Goal: Entertainment & Leisure: Consume media (video, audio)

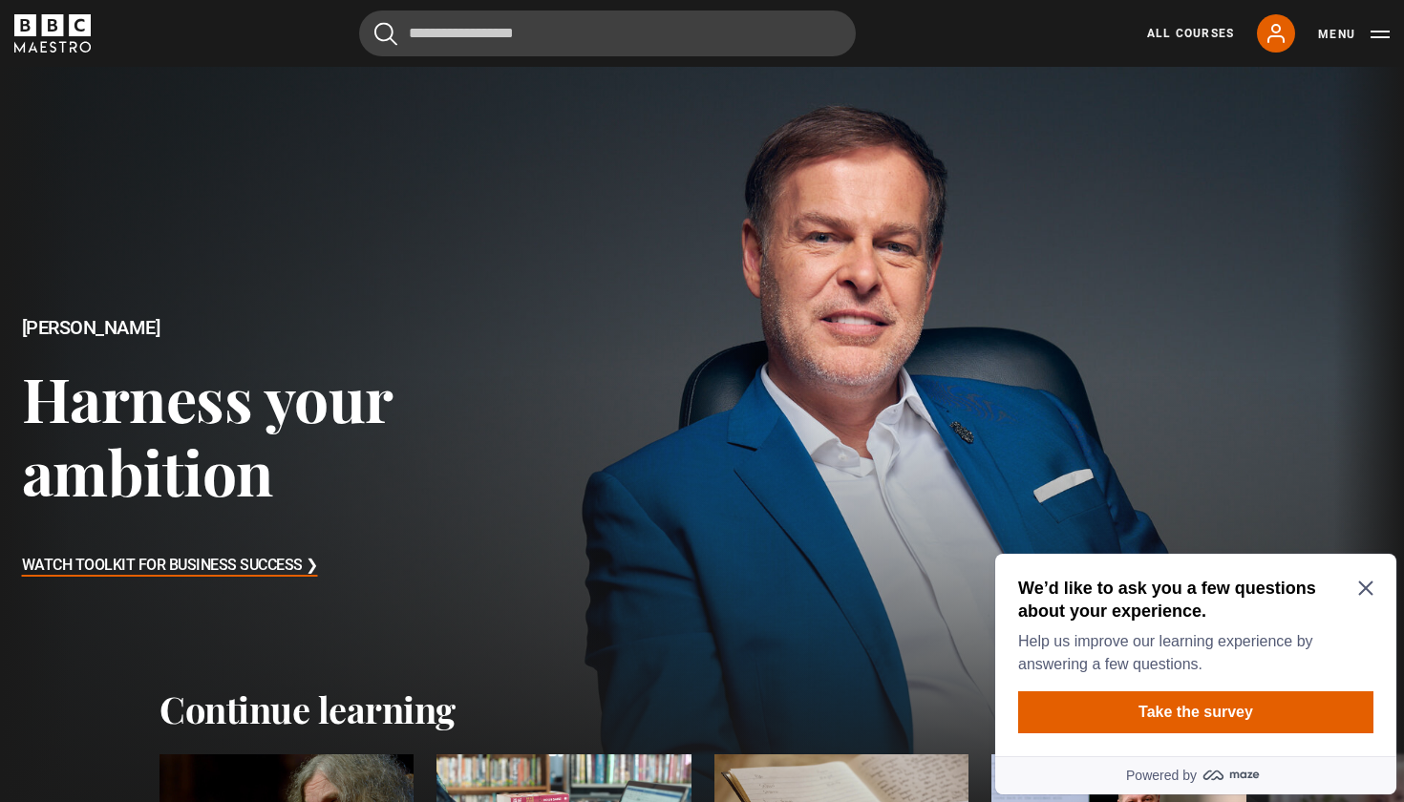
click at [1368, 585] on icon "Close Maze Prompt" at bounding box center [1365, 588] width 14 height 14
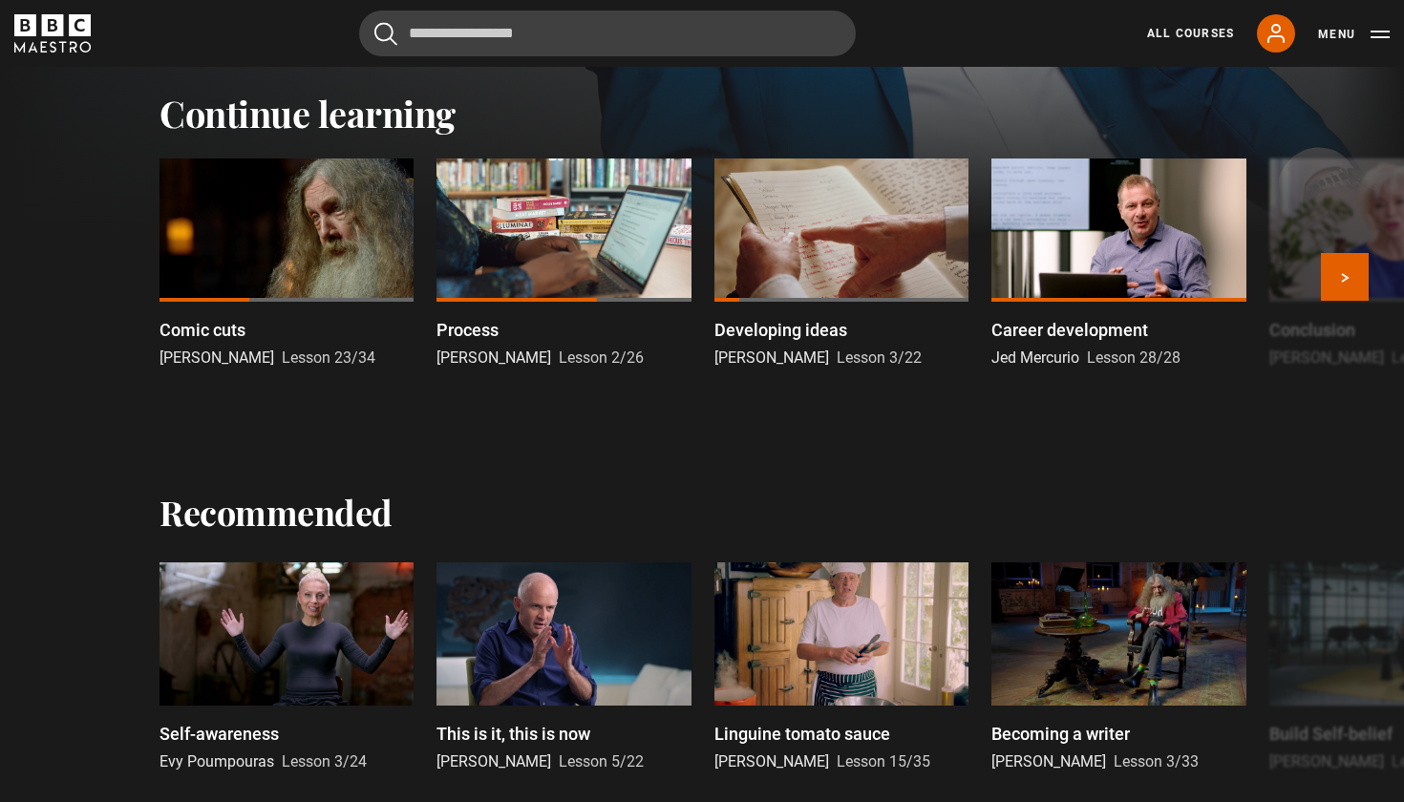
scroll to position [580, 0]
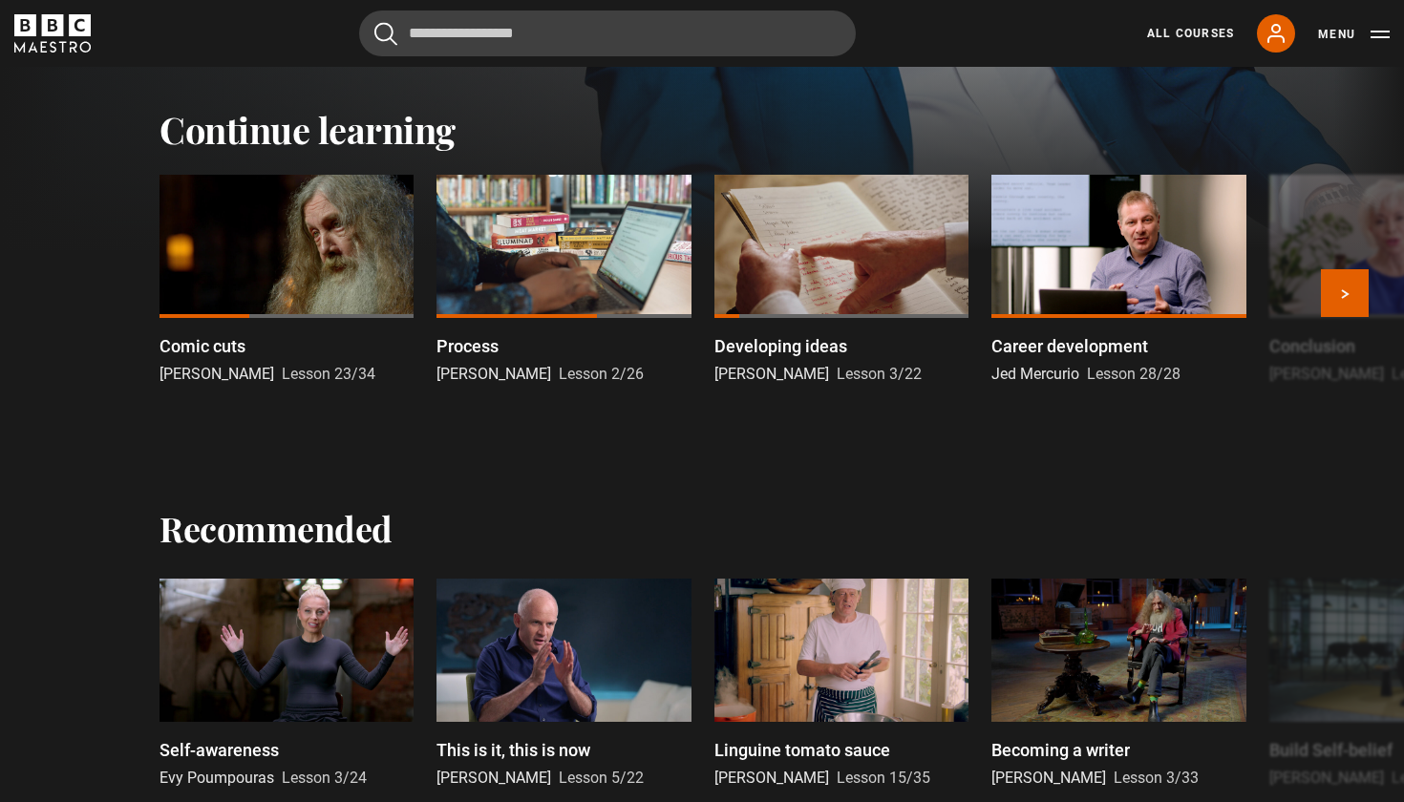
click at [321, 243] on div at bounding box center [286, 246] width 254 height 143
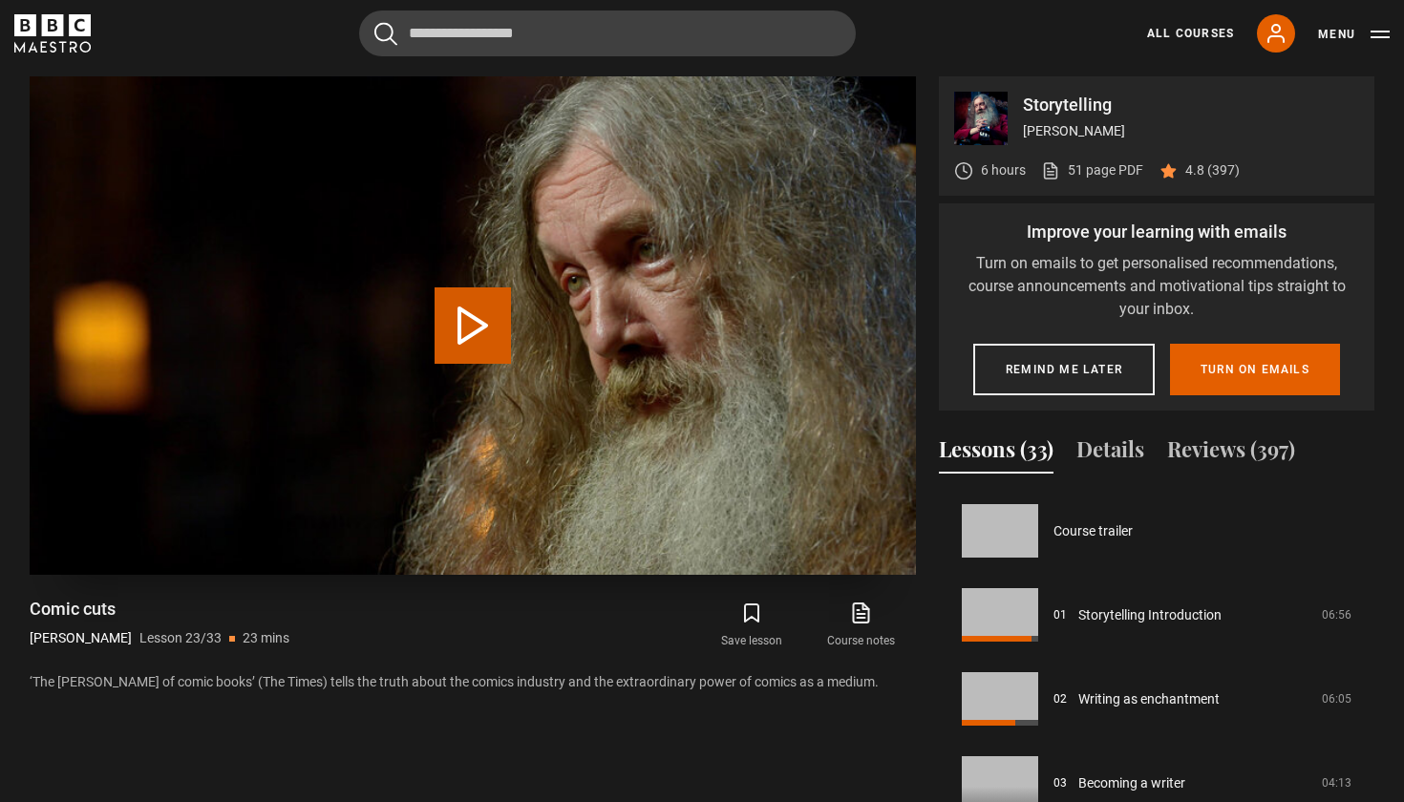
scroll to position [1849, 0]
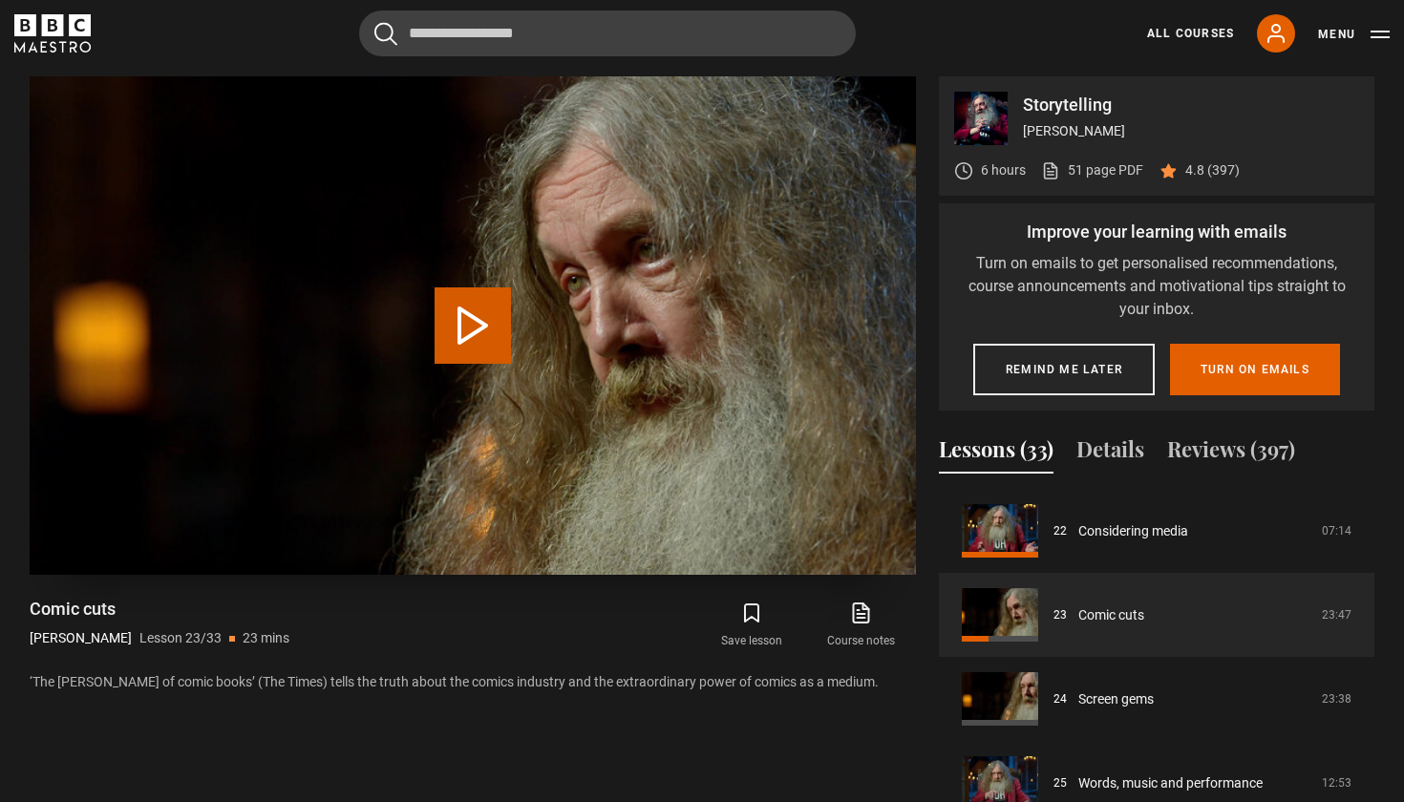
click at [481, 332] on button "Play Lesson Comic cuts" at bounding box center [472, 325] width 76 height 76
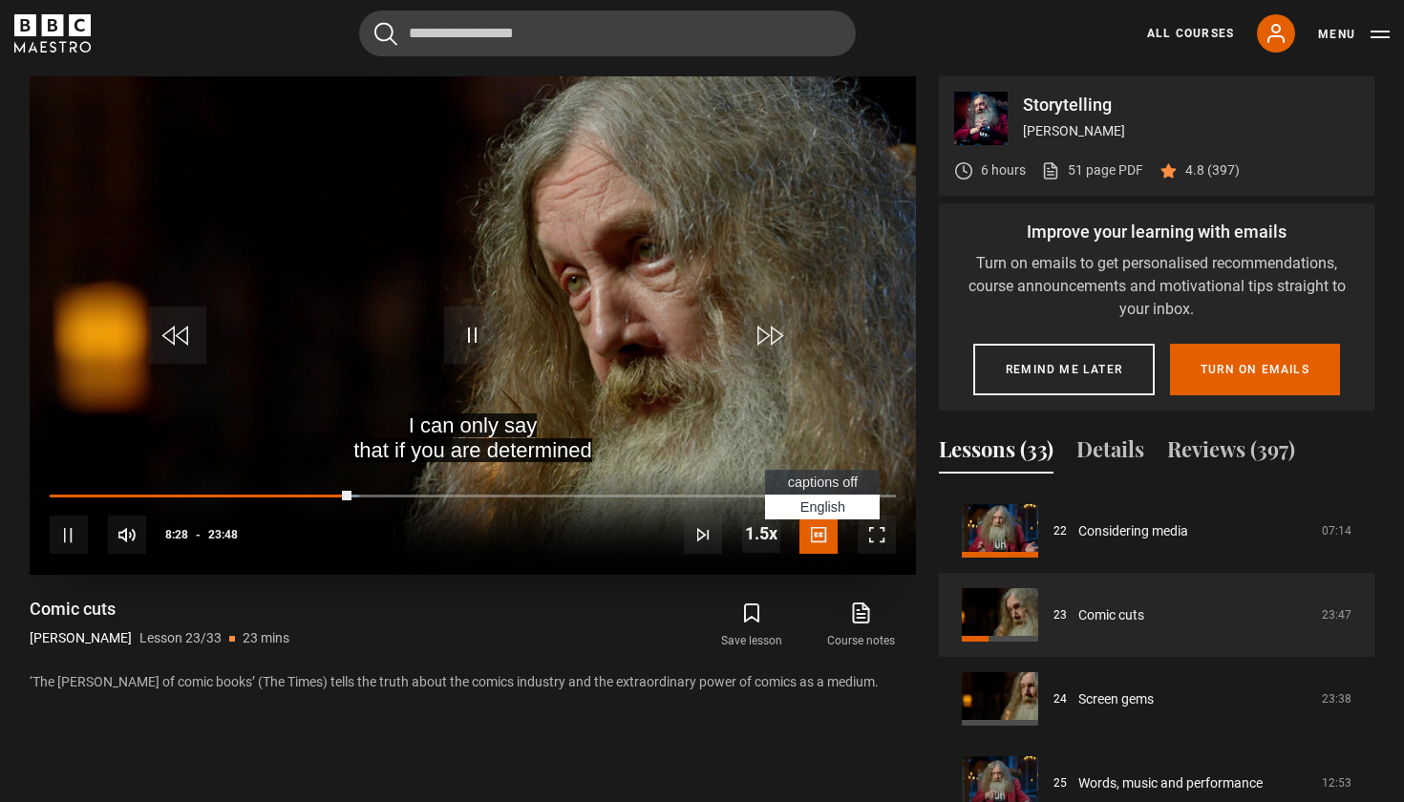
click at [815, 534] on span "Video Player" at bounding box center [818, 535] width 38 height 38
click at [881, 534] on span "Video Player" at bounding box center [876, 535] width 38 height 38
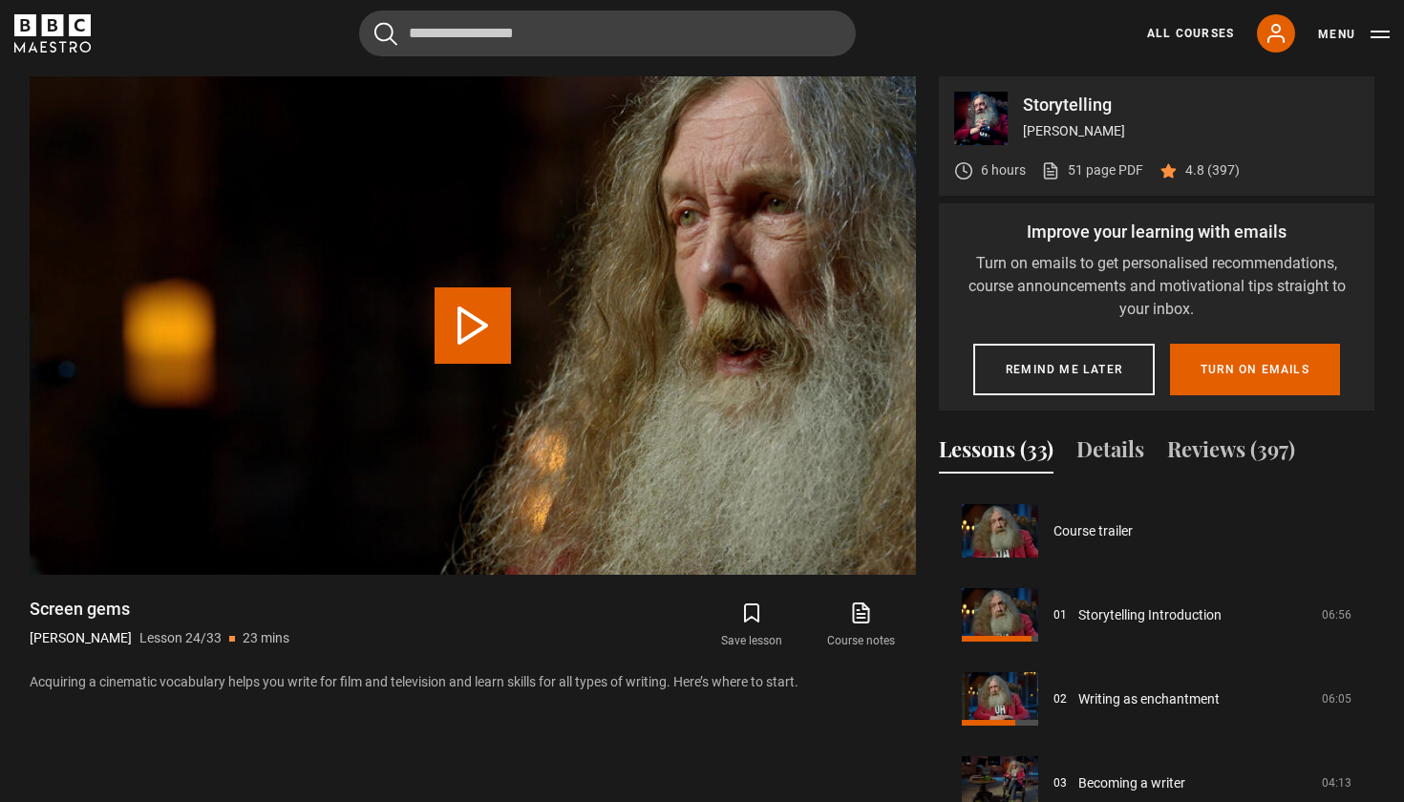
scroll to position [1933, 0]
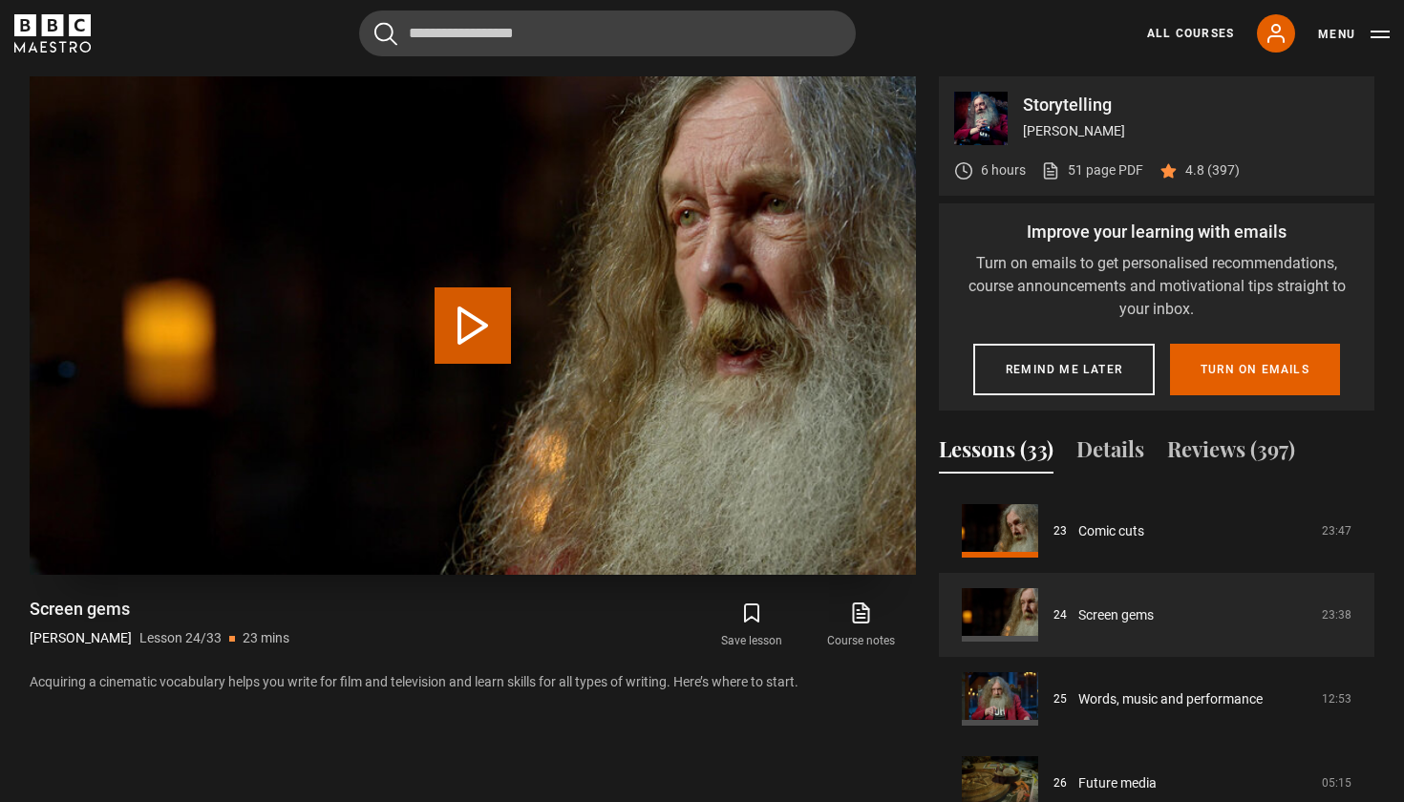
click at [481, 338] on button "Play Lesson Screen gems" at bounding box center [472, 325] width 76 height 76
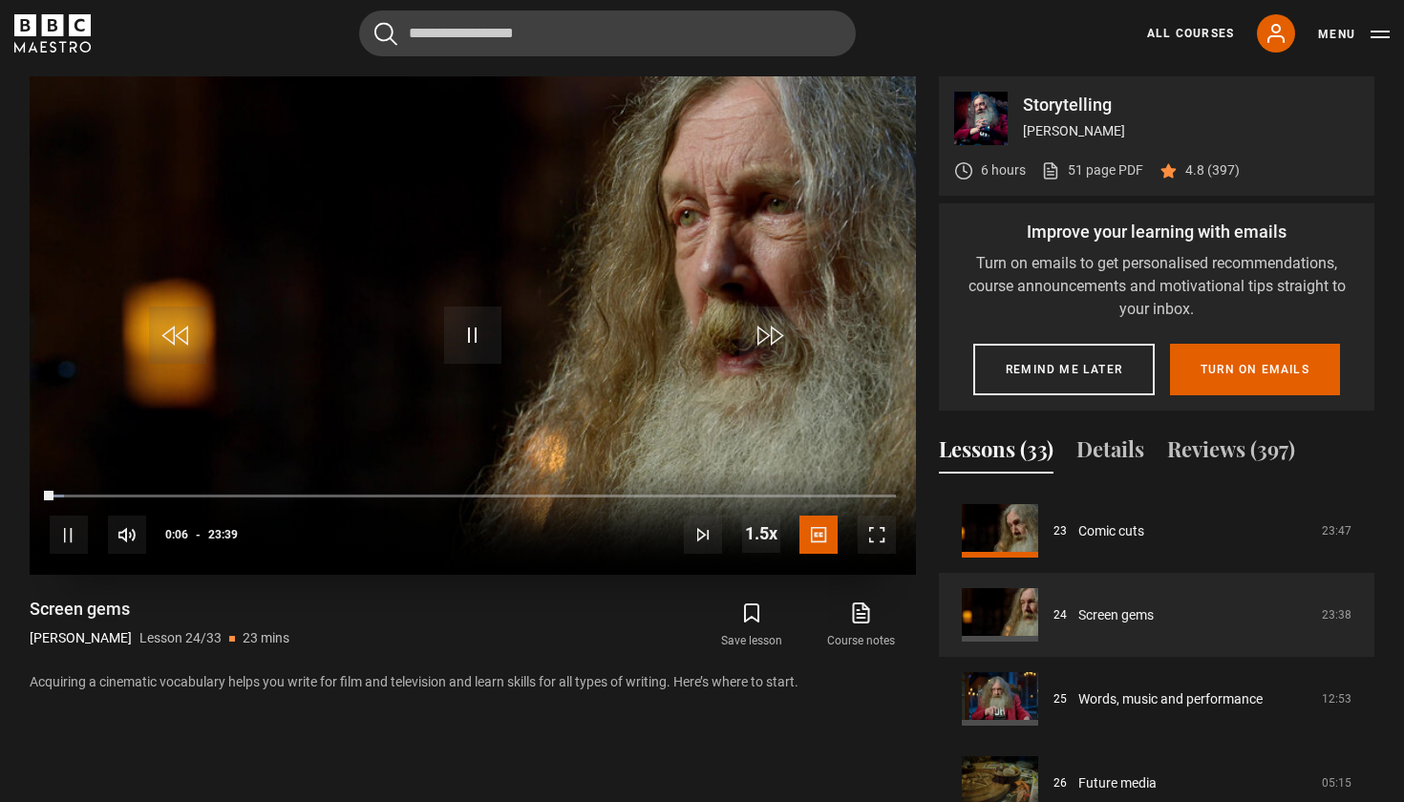
click at [876, 521] on span "Video Player" at bounding box center [876, 535] width 38 height 38
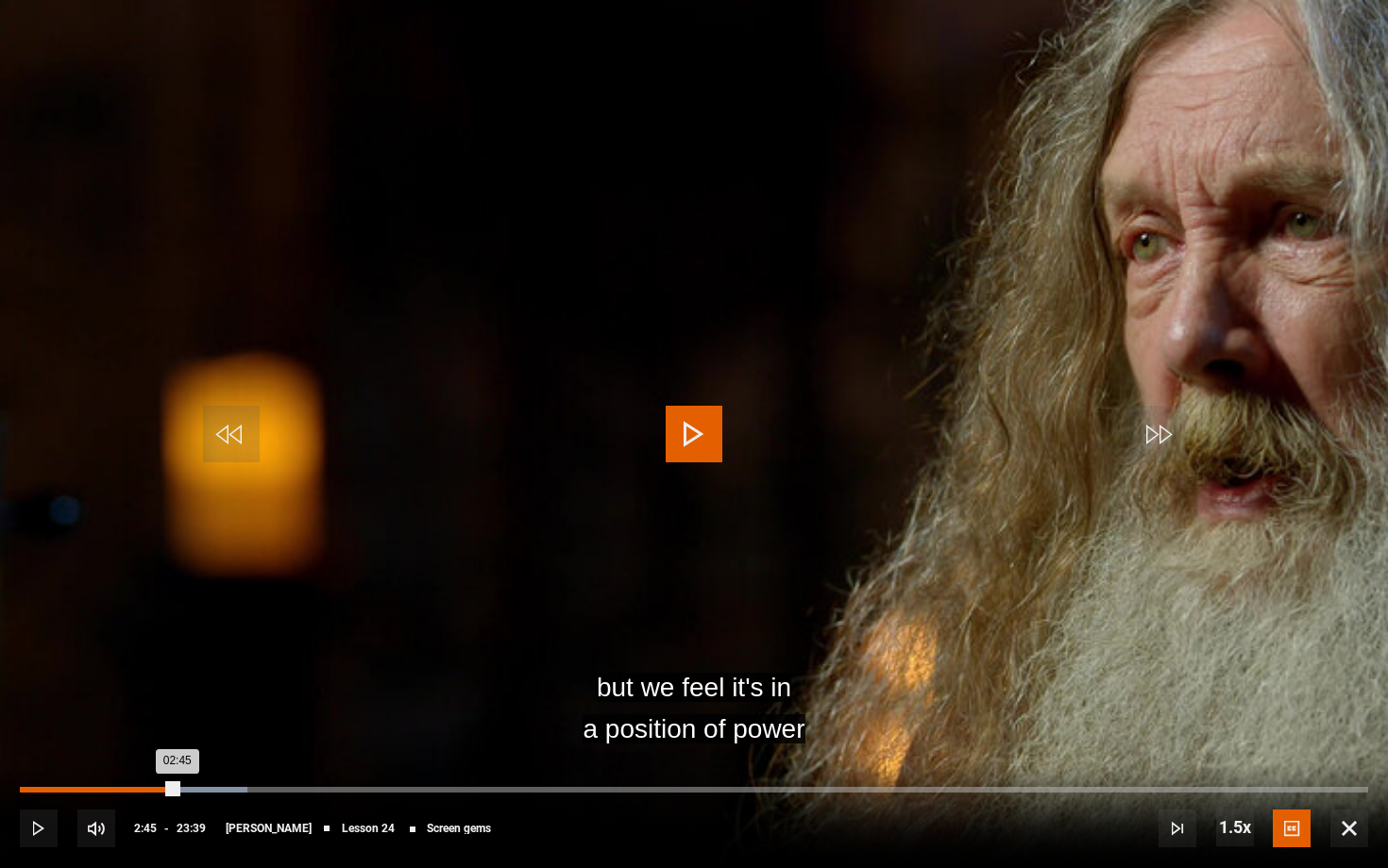
click at [178, 791] on div "Loaded : 16.91% 02:45 02:45" at bounding box center [693, 790] width 1347 height 6
click at [165, 789] on div "02:33" at bounding box center [166, 790] width 3 height 6
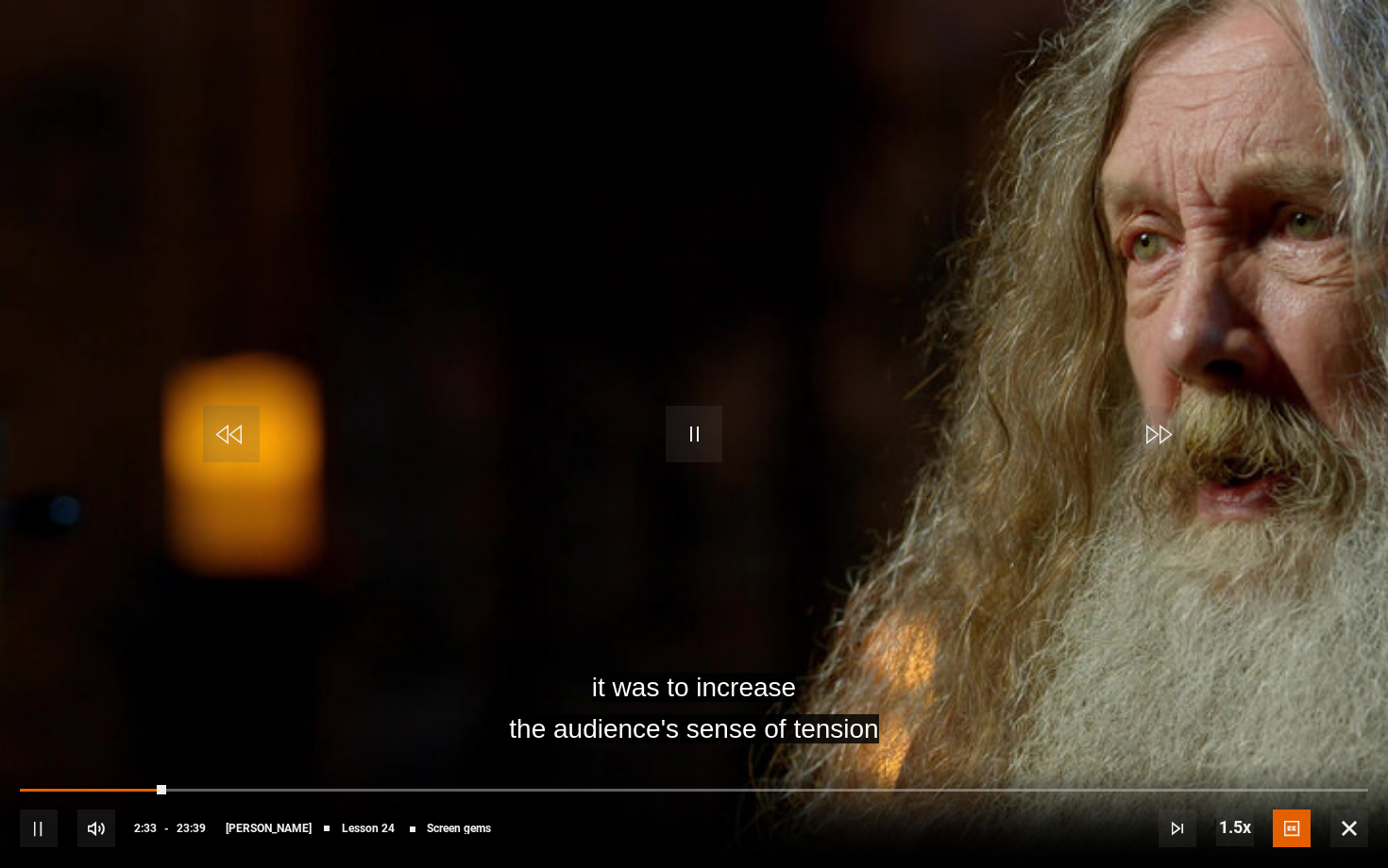
click at [141, 785] on div "10s Skip Back 10 seconds Pause 10s Skip Forward 10 seconds Loaded : 10.78% 02:1…" at bounding box center [694, 816] width 1388 height 105
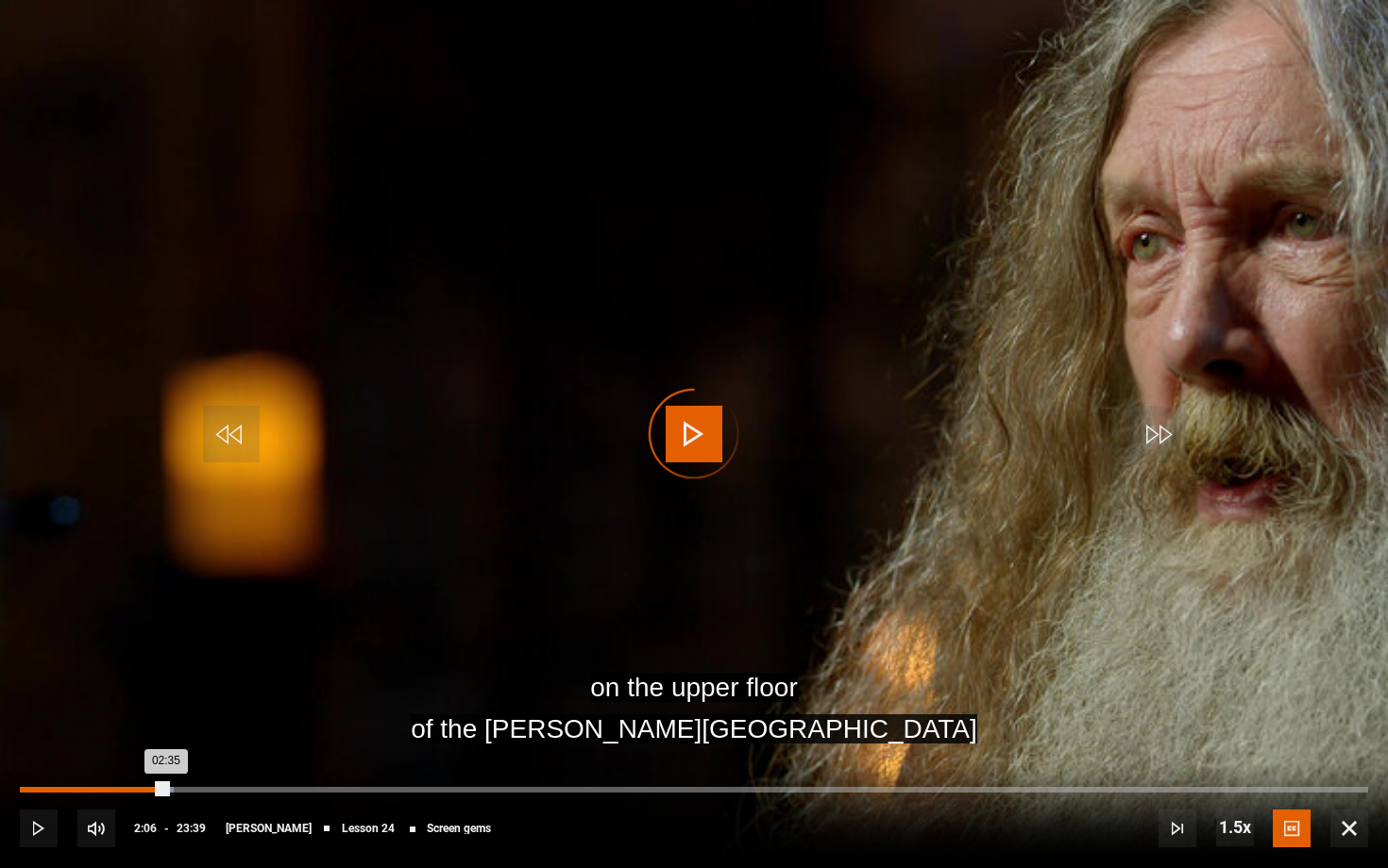
click at [139, 790] on div "02:06" at bounding box center [140, 790] width 3 height 6
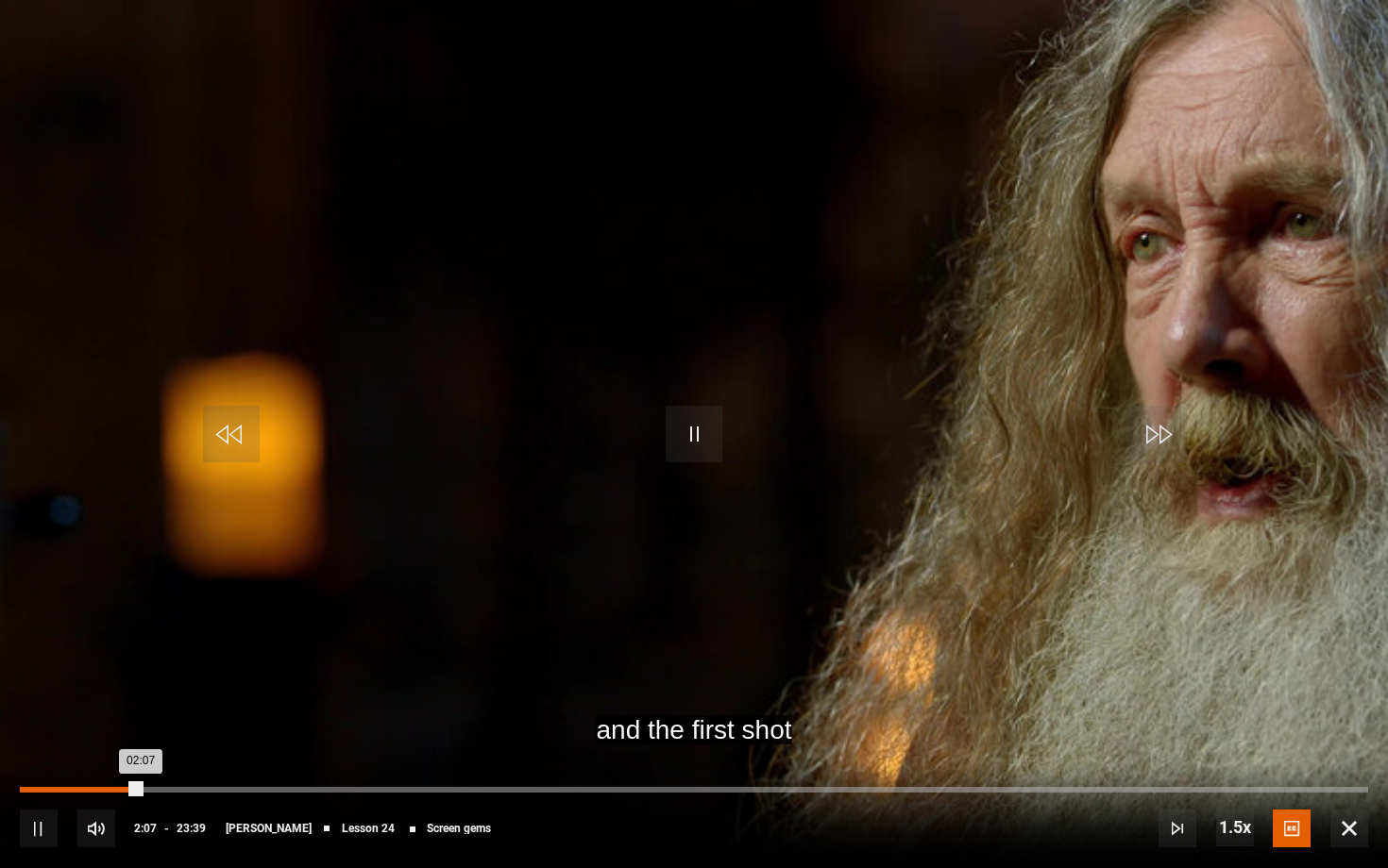
click at [115, 790] on div "Loaded : 0.00% 01:39 02:07" at bounding box center [693, 790] width 1347 height 6
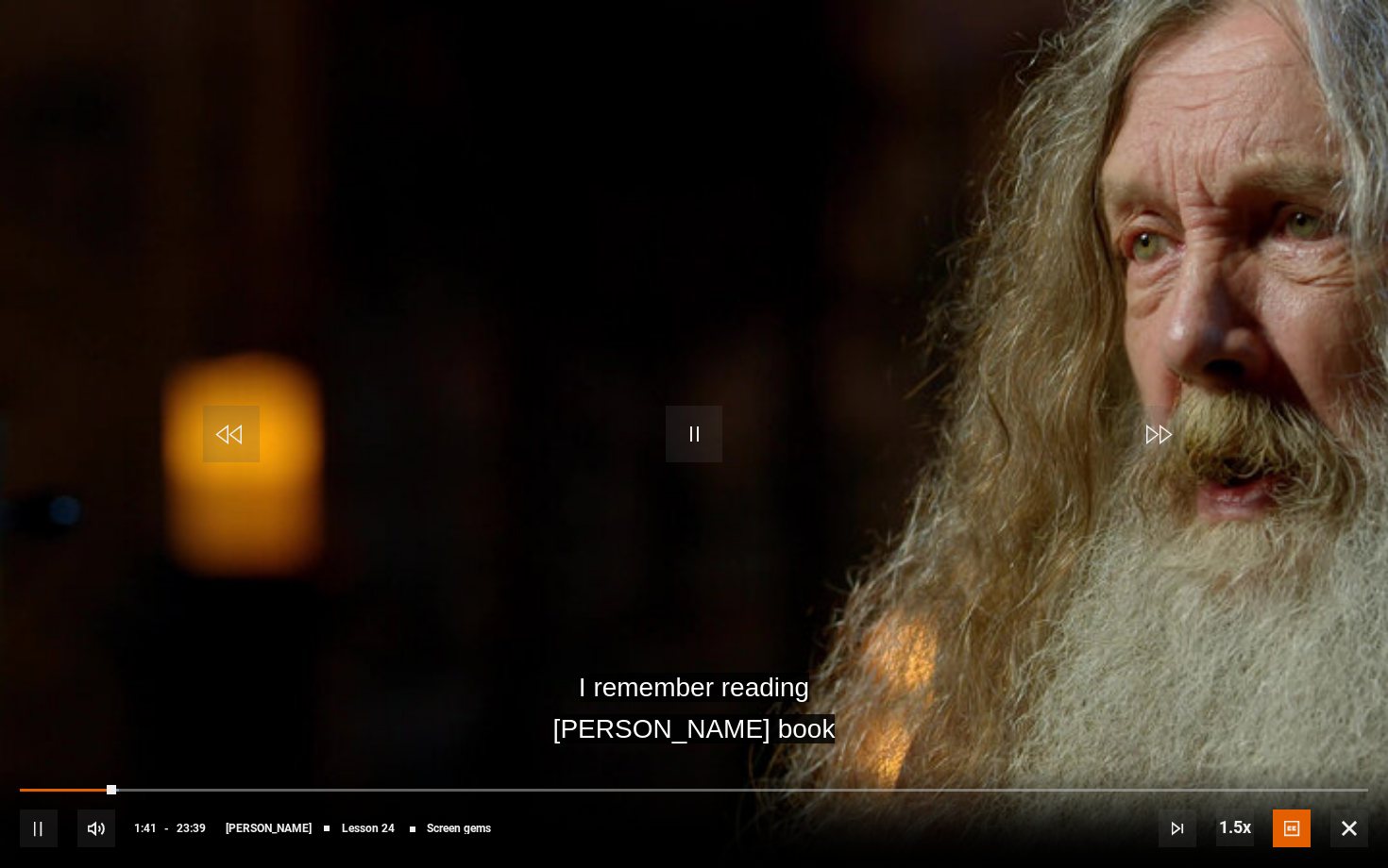
click at [45, 792] on span "Video Player" at bounding box center [39, 828] width 38 height 38
click at [713, 430] on span "Video Player" at bounding box center [693, 434] width 56 height 56
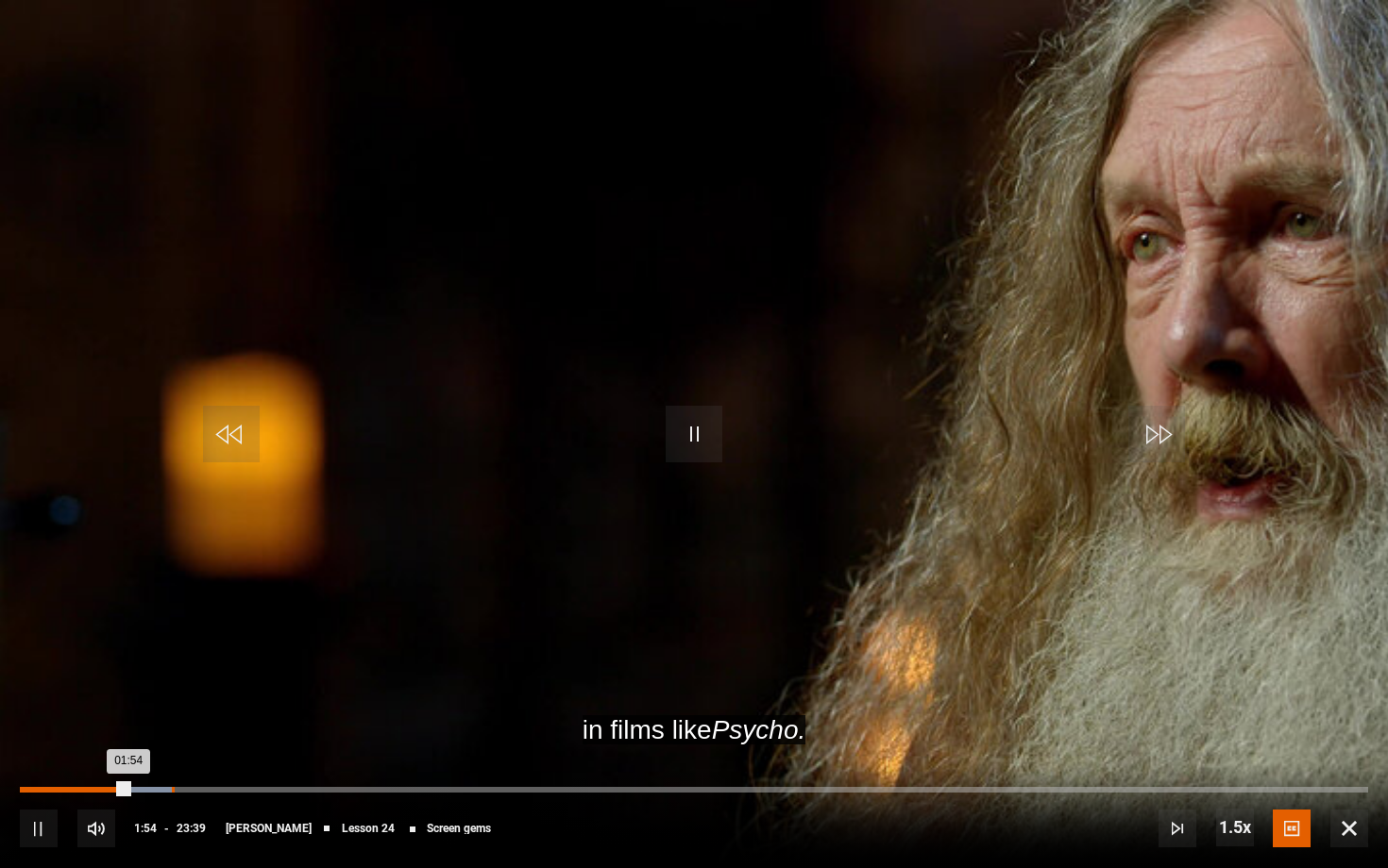
click at [172, 788] on div "Loaded : 11.26% 02:39 01:54" at bounding box center [693, 790] width 1347 height 6
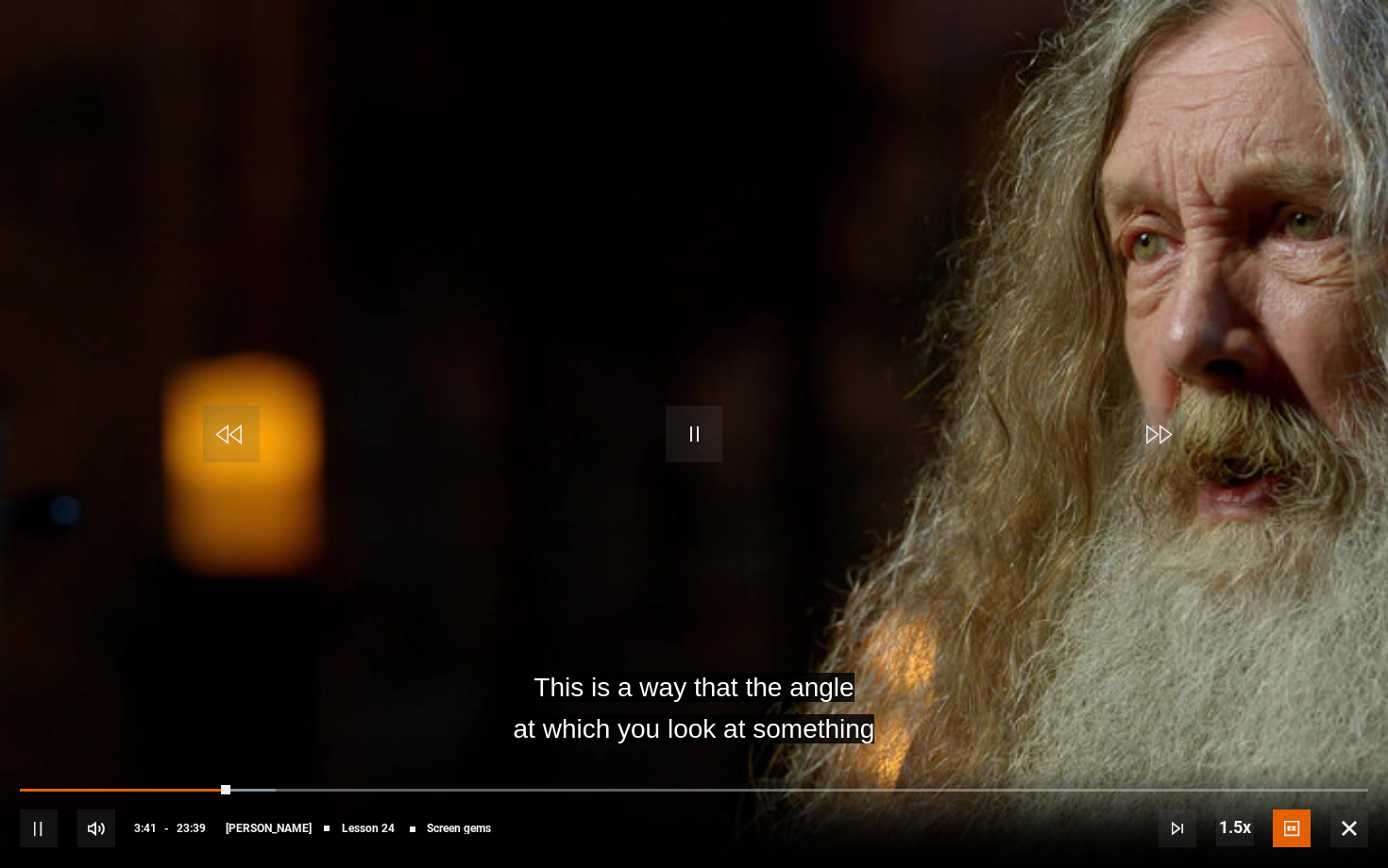
click at [32, 792] on span "Video Player" at bounding box center [39, 828] width 38 height 38
click at [36, 792] on span "Video Player" at bounding box center [39, 828] width 38 height 38
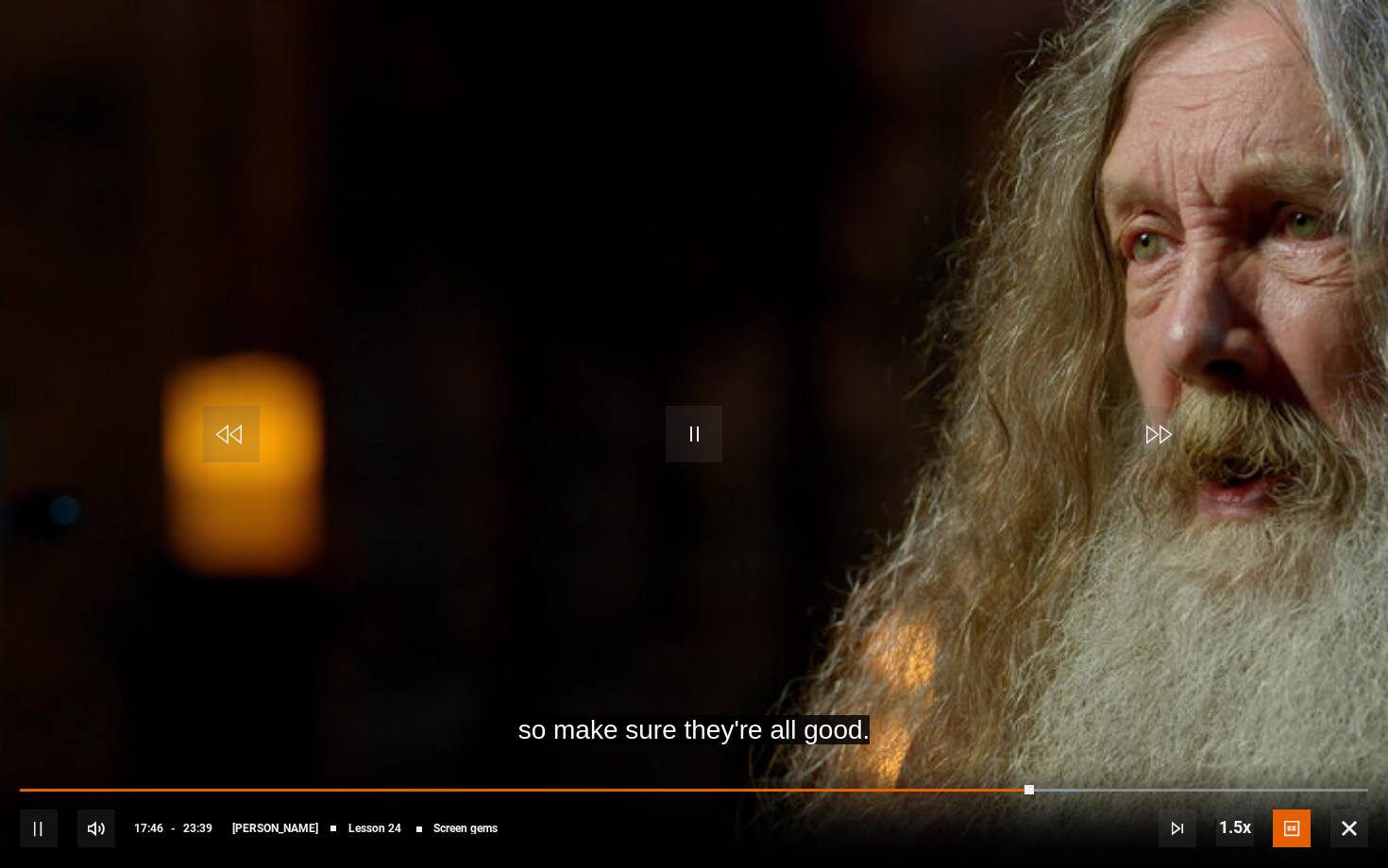
click at [1346, 792] on span "Video Player" at bounding box center [1348, 828] width 38 height 38
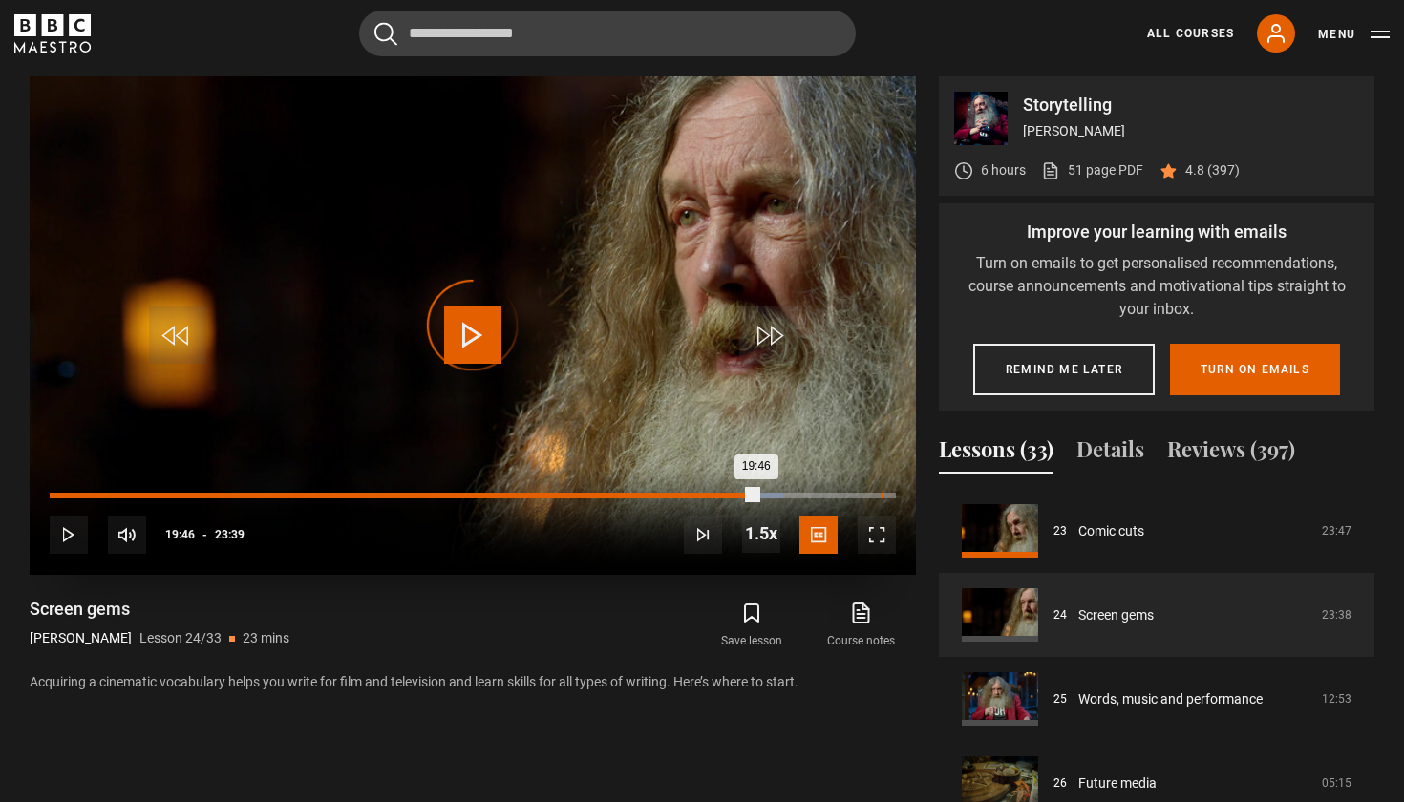
click at [880, 497] on div "Loaded : 86.68% 23:13 19:46" at bounding box center [473, 496] width 846 height 6
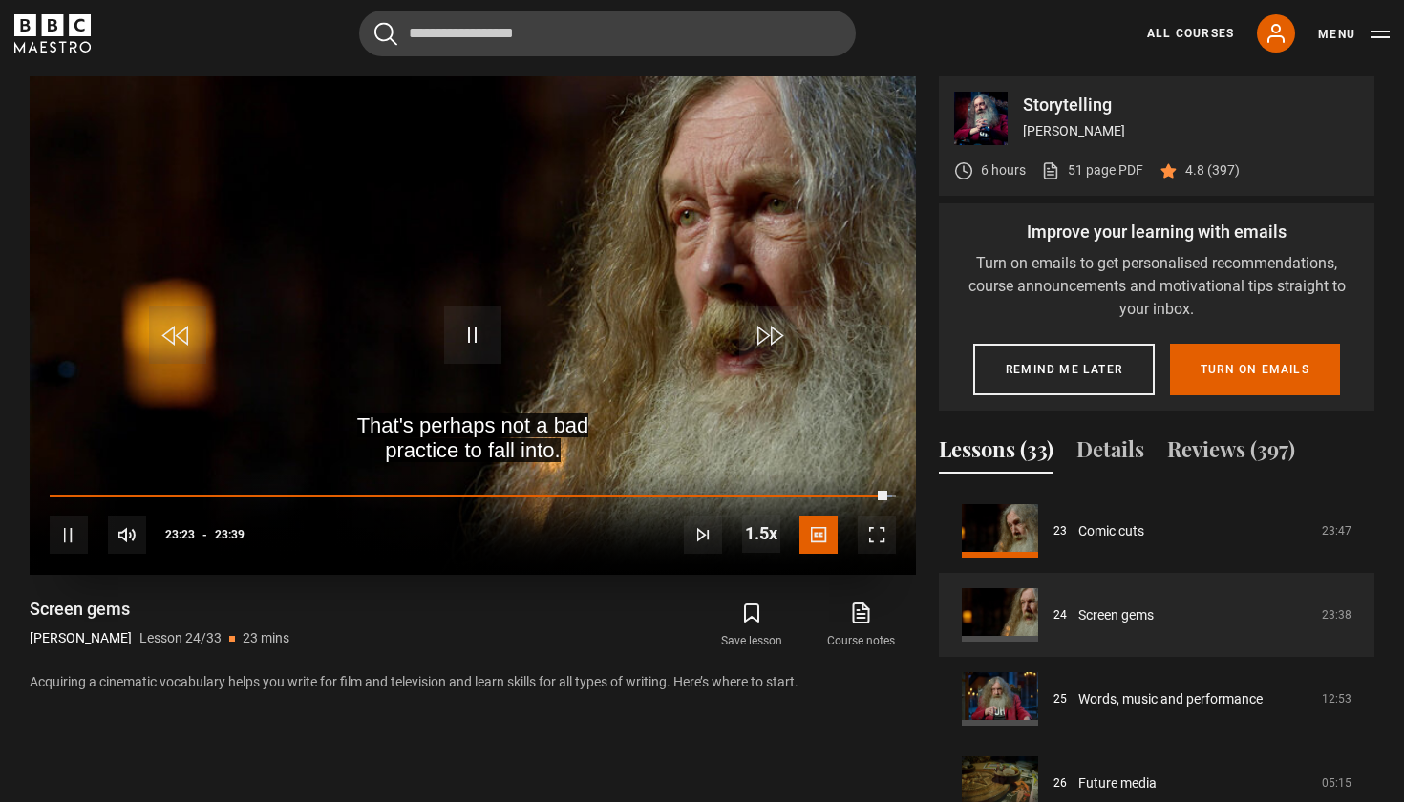
click at [758, 320] on span "Video Player" at bounding box center [767, 334] width 57 height 57
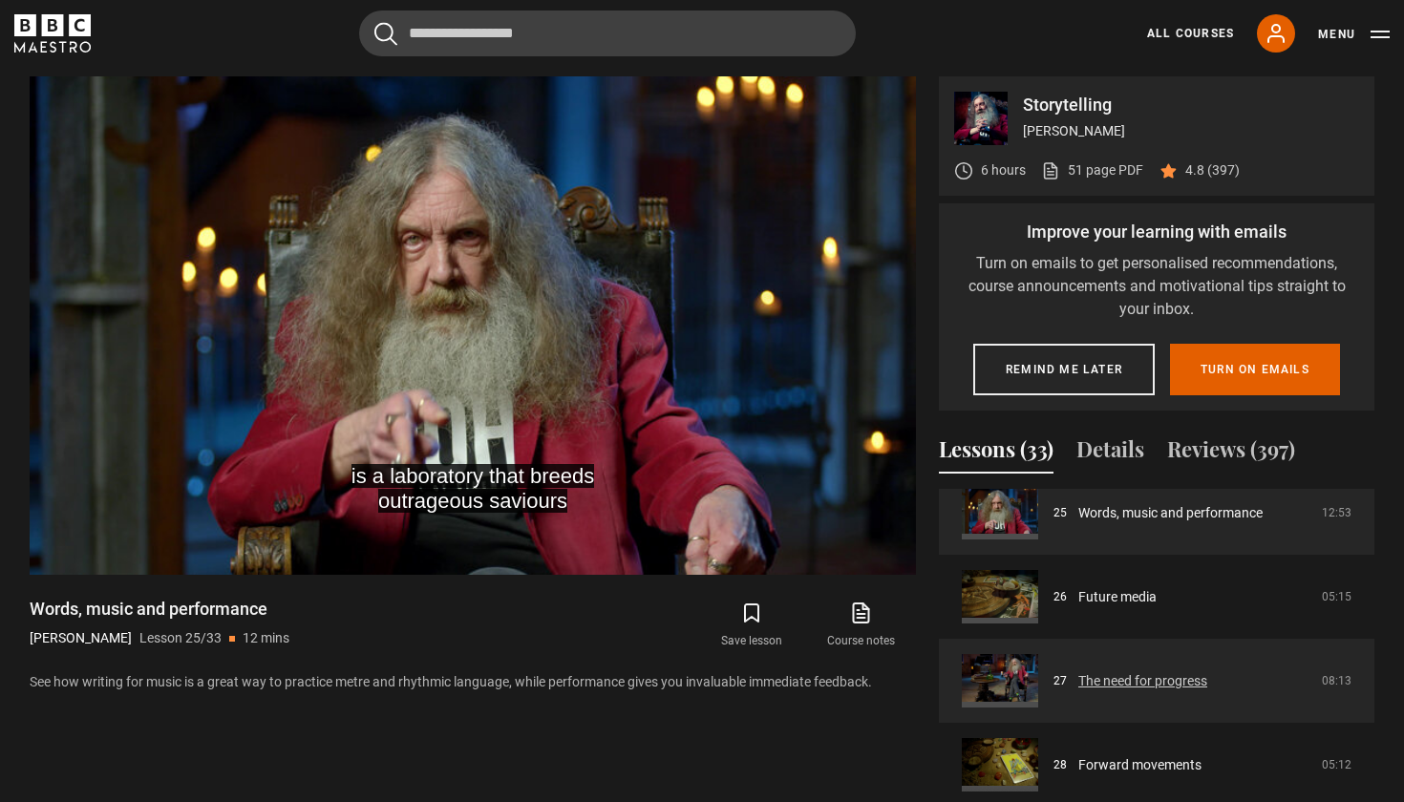
scroll to position [2110, 0]
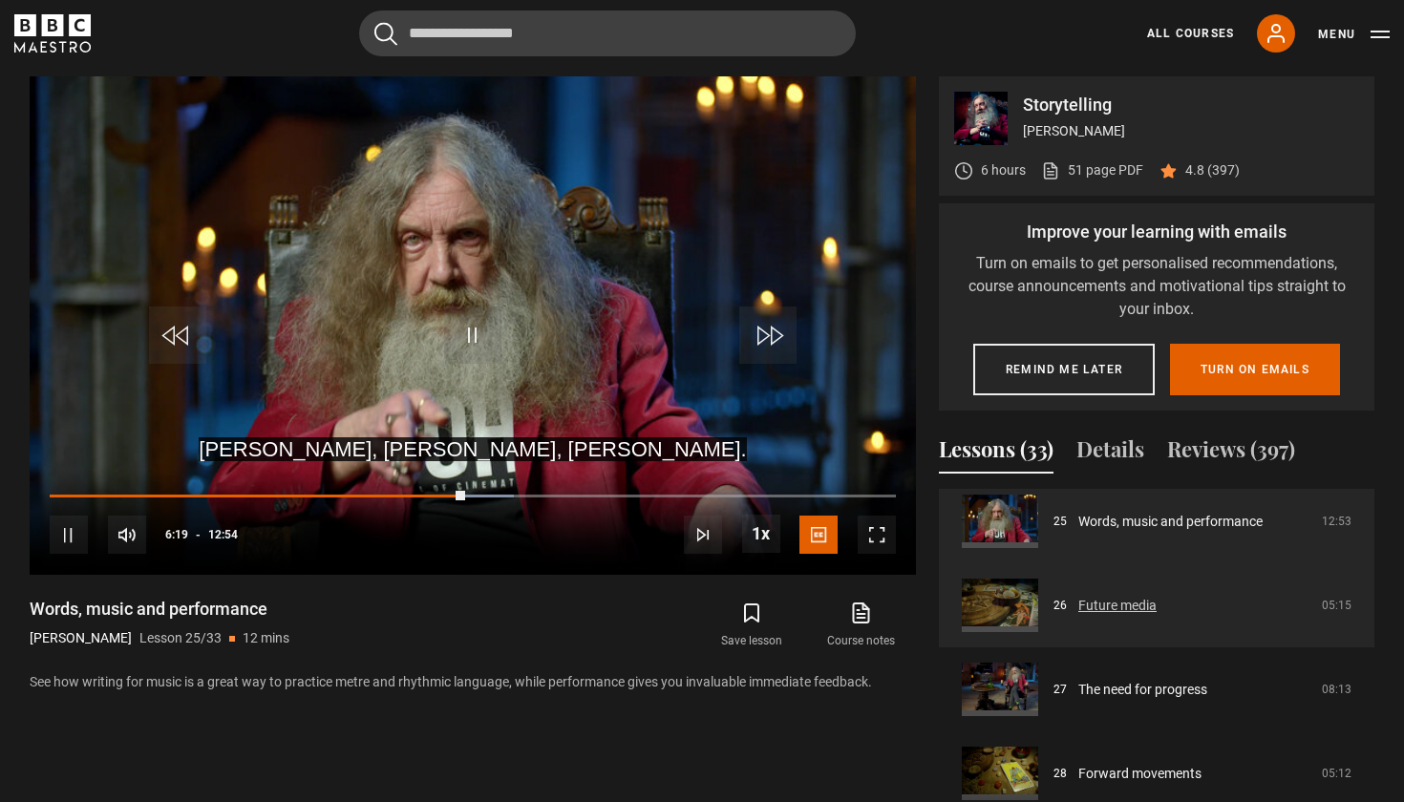
click at [1110, 616] on link "Future media" at bounding box center [1117, 606] width 78 height 20
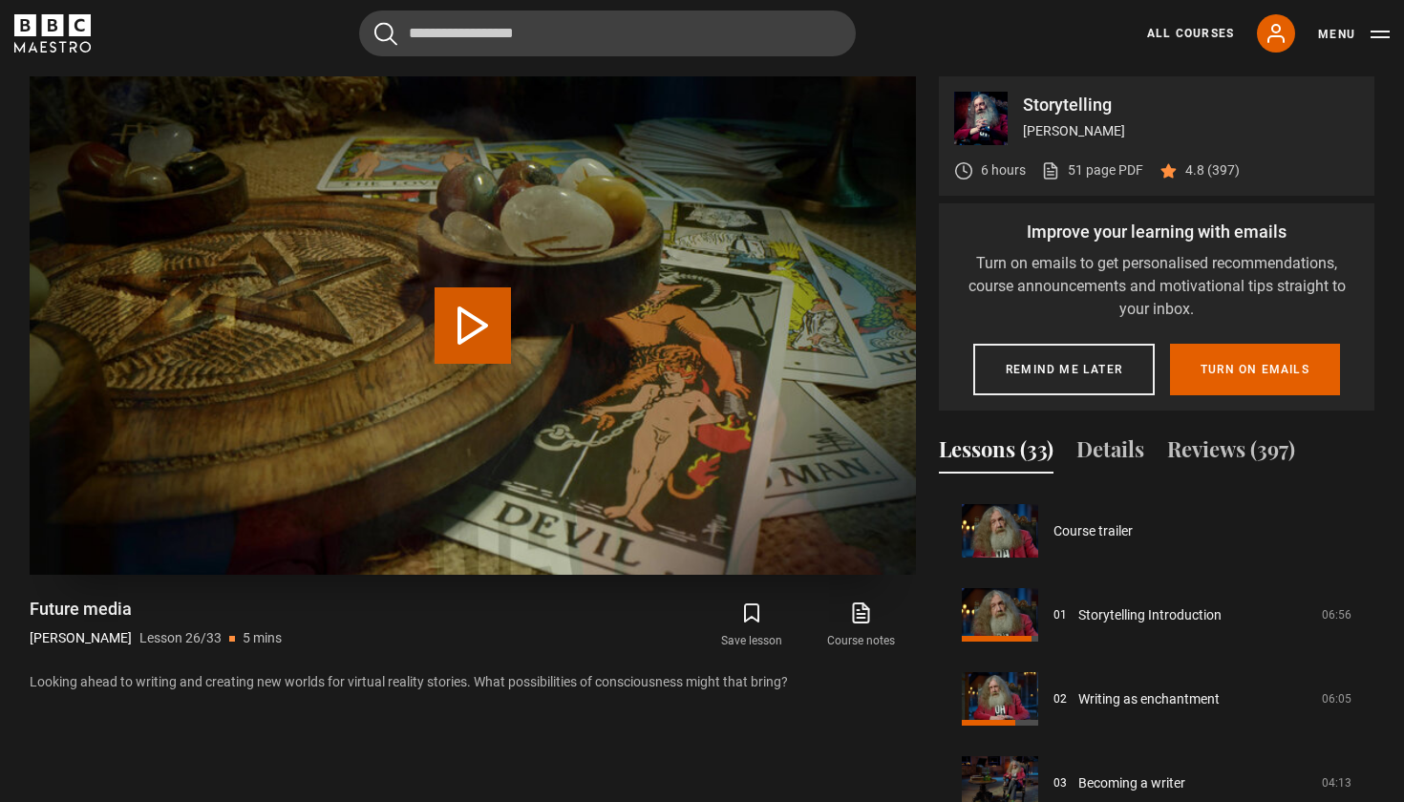
scroll to position [2101, 0]
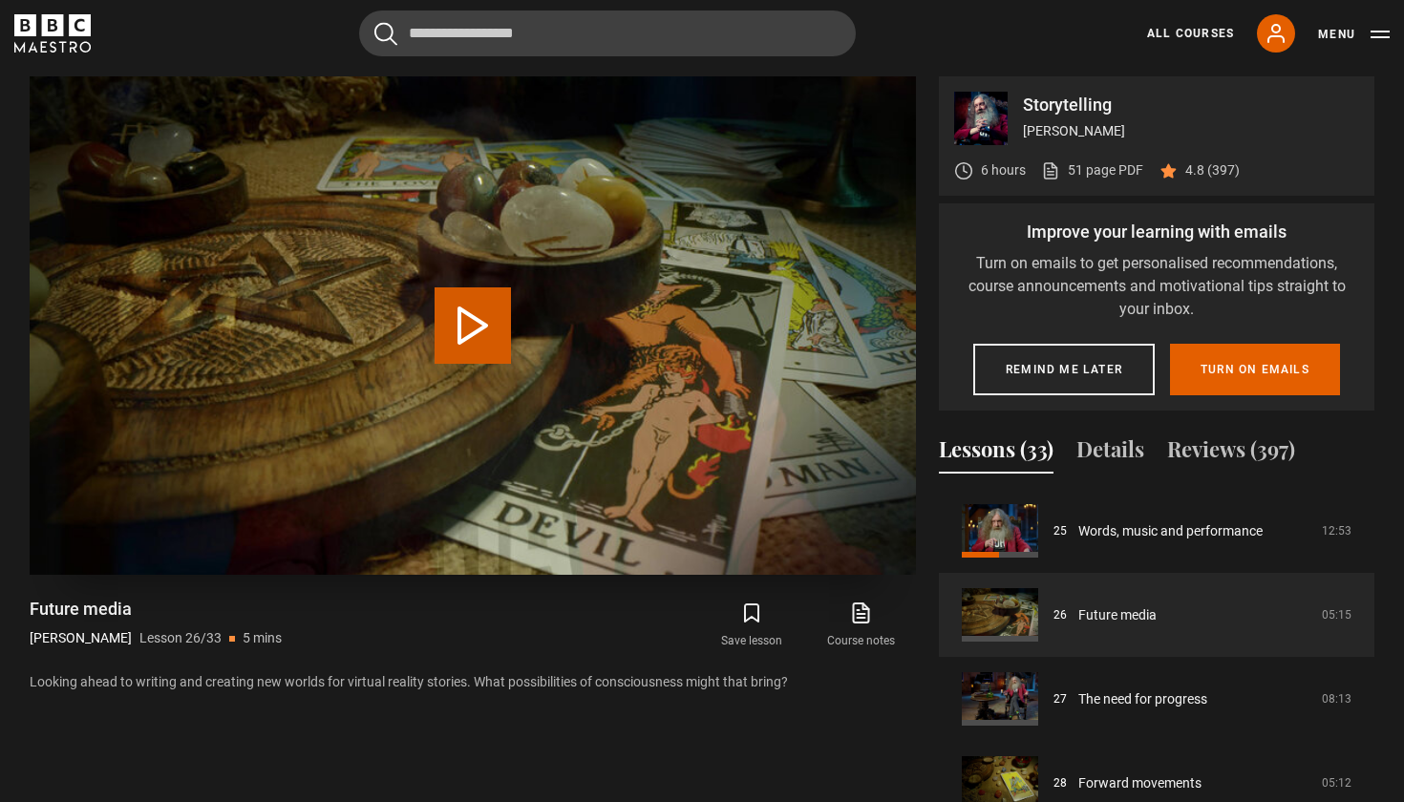
click at [490, 339] on button "Play Lesson Future media" at bounding box center [472, 325] width 76 height 76
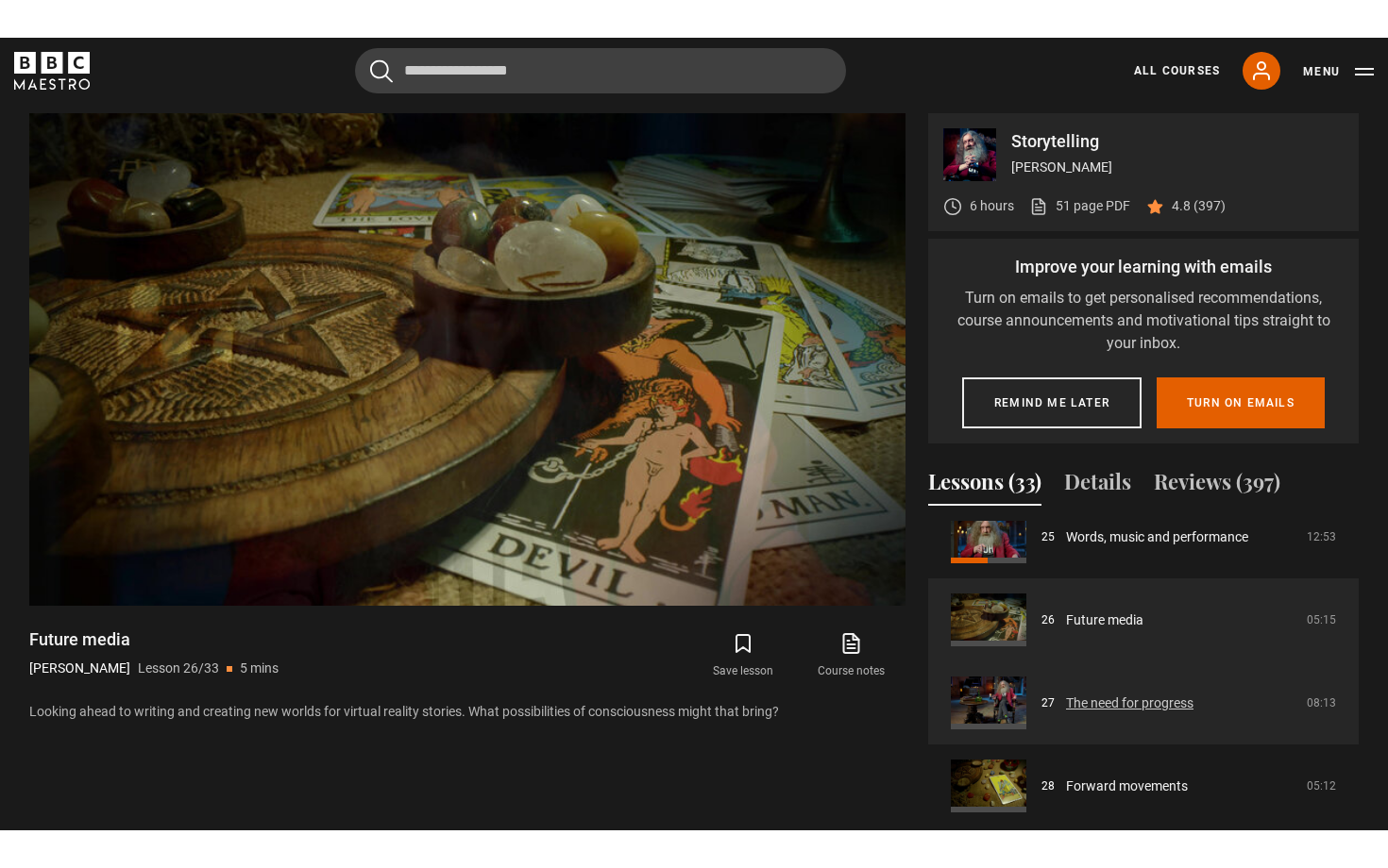
scroll to position [2099, 0]
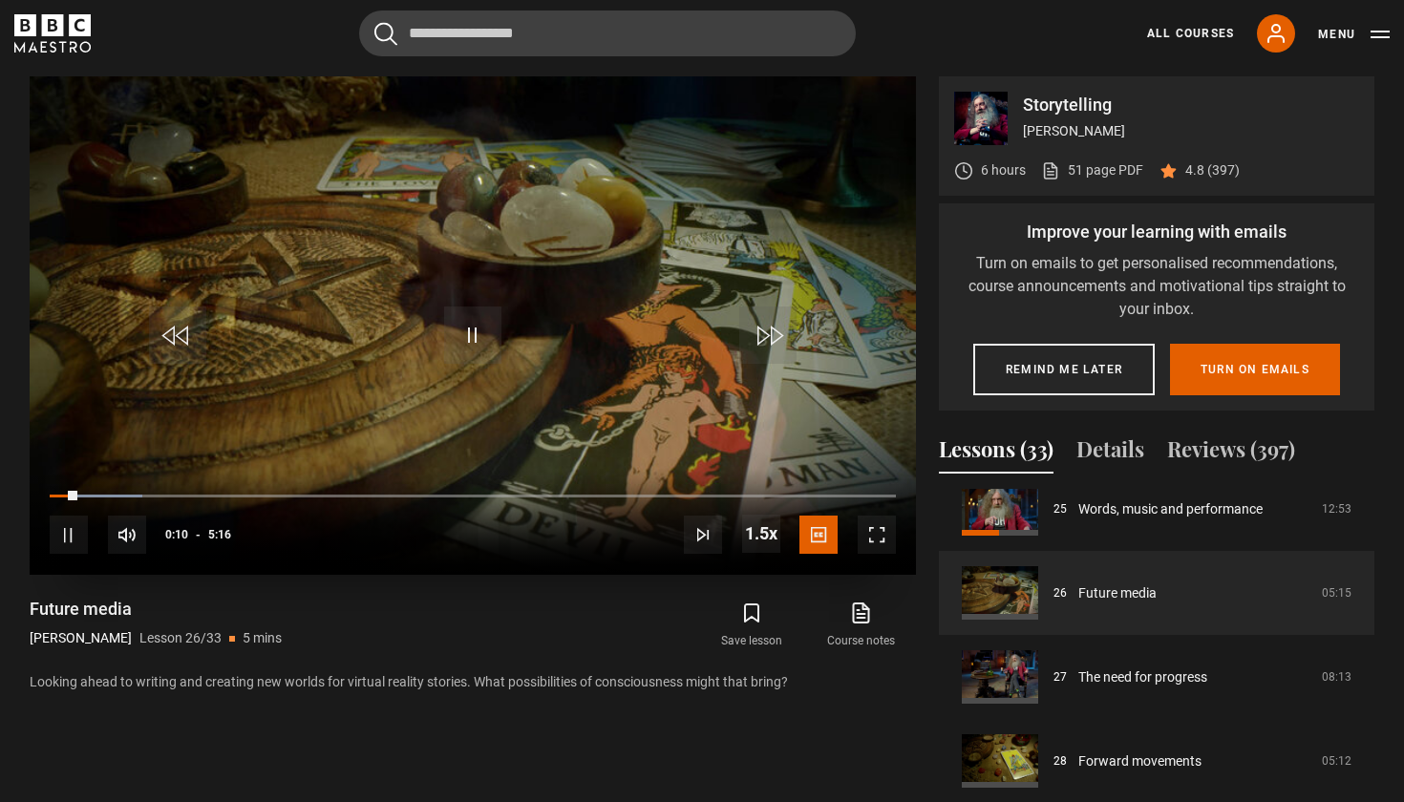
click at [878, 540] on span "Video Player" at bounding box center [876, 535] width 38 height 38
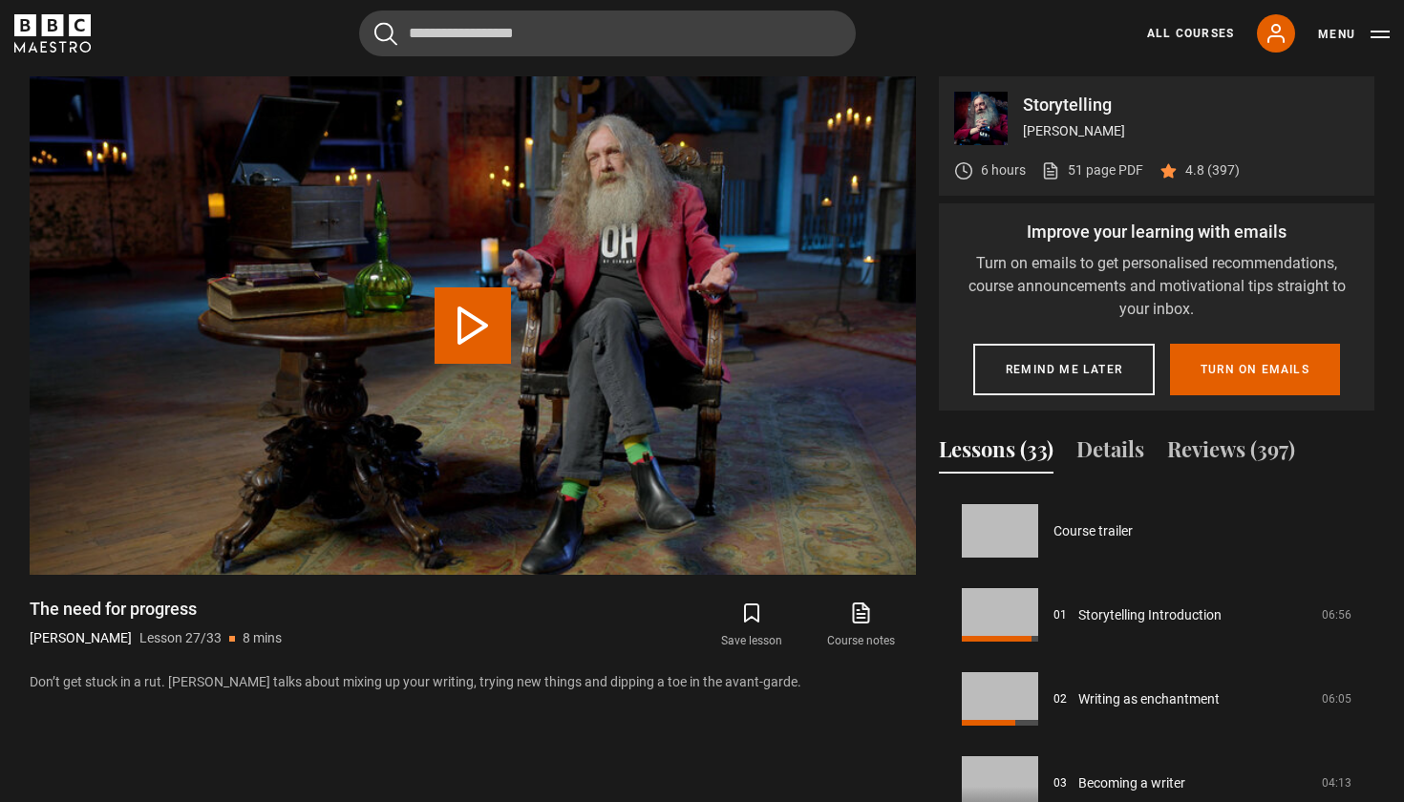
scroll to position [2185, 0]
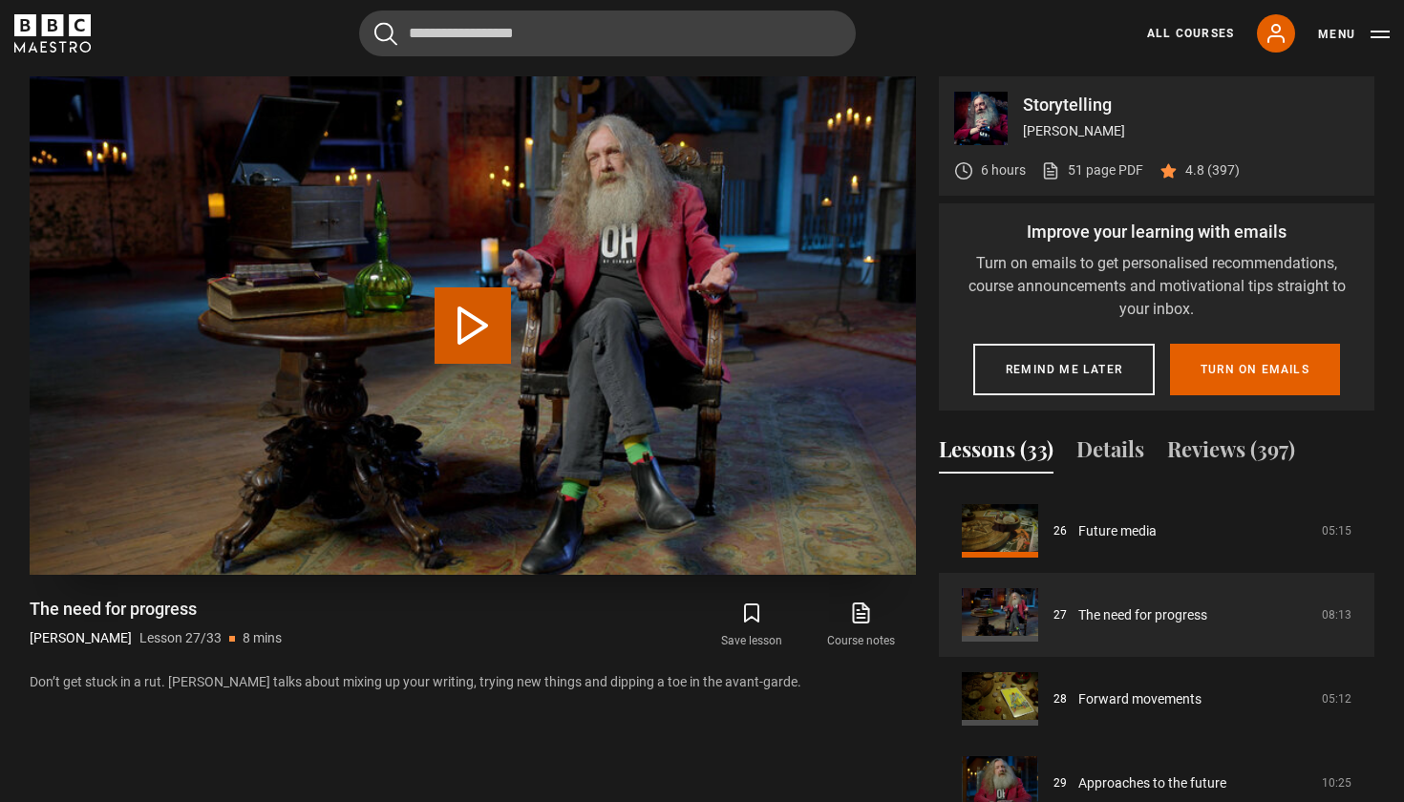
click at [476, 349] on button "Play Lesson The need for progress" at bounding box center [472, 325] width 76 height 76
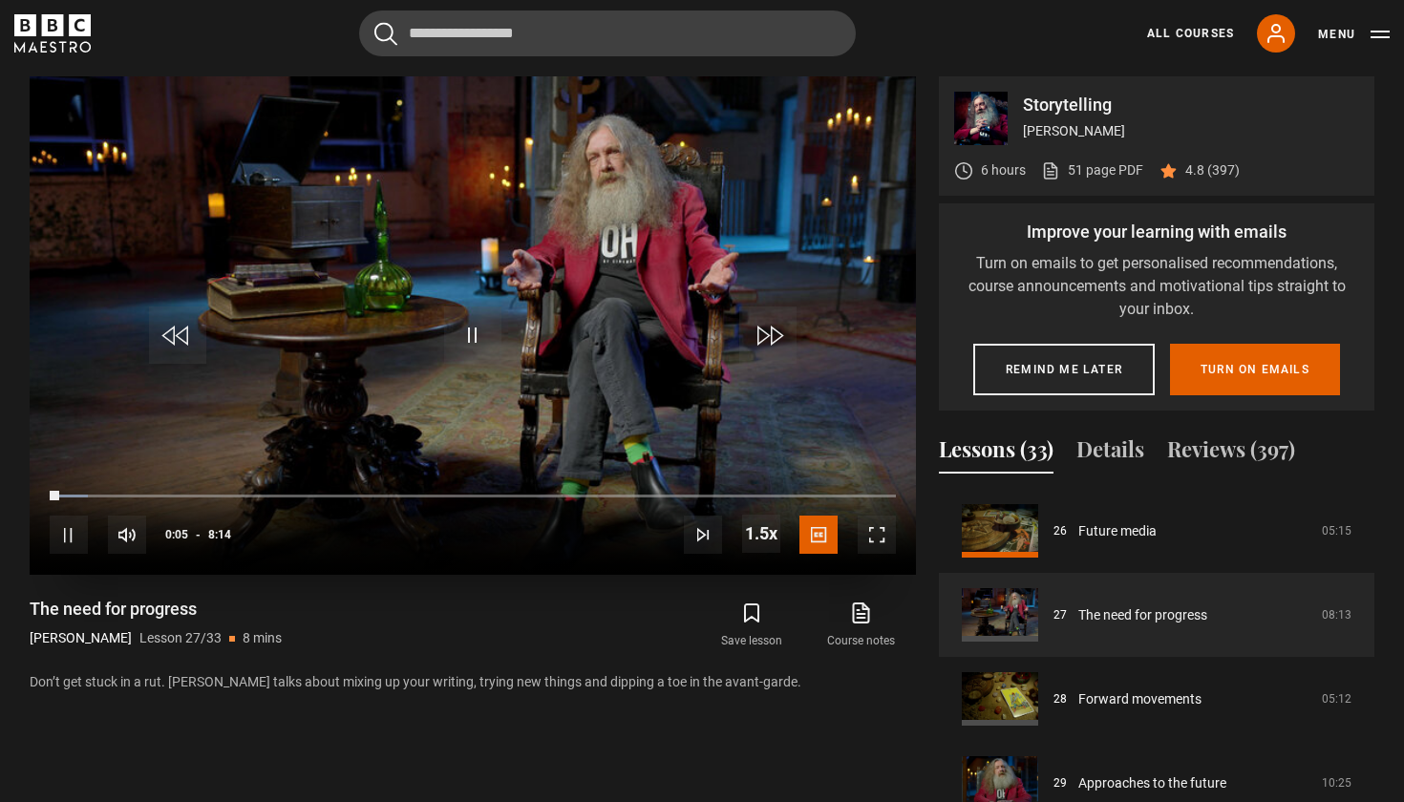
click at [877, 537] on span "Video Player" at bounding box center [876, 535] width 38 height 38
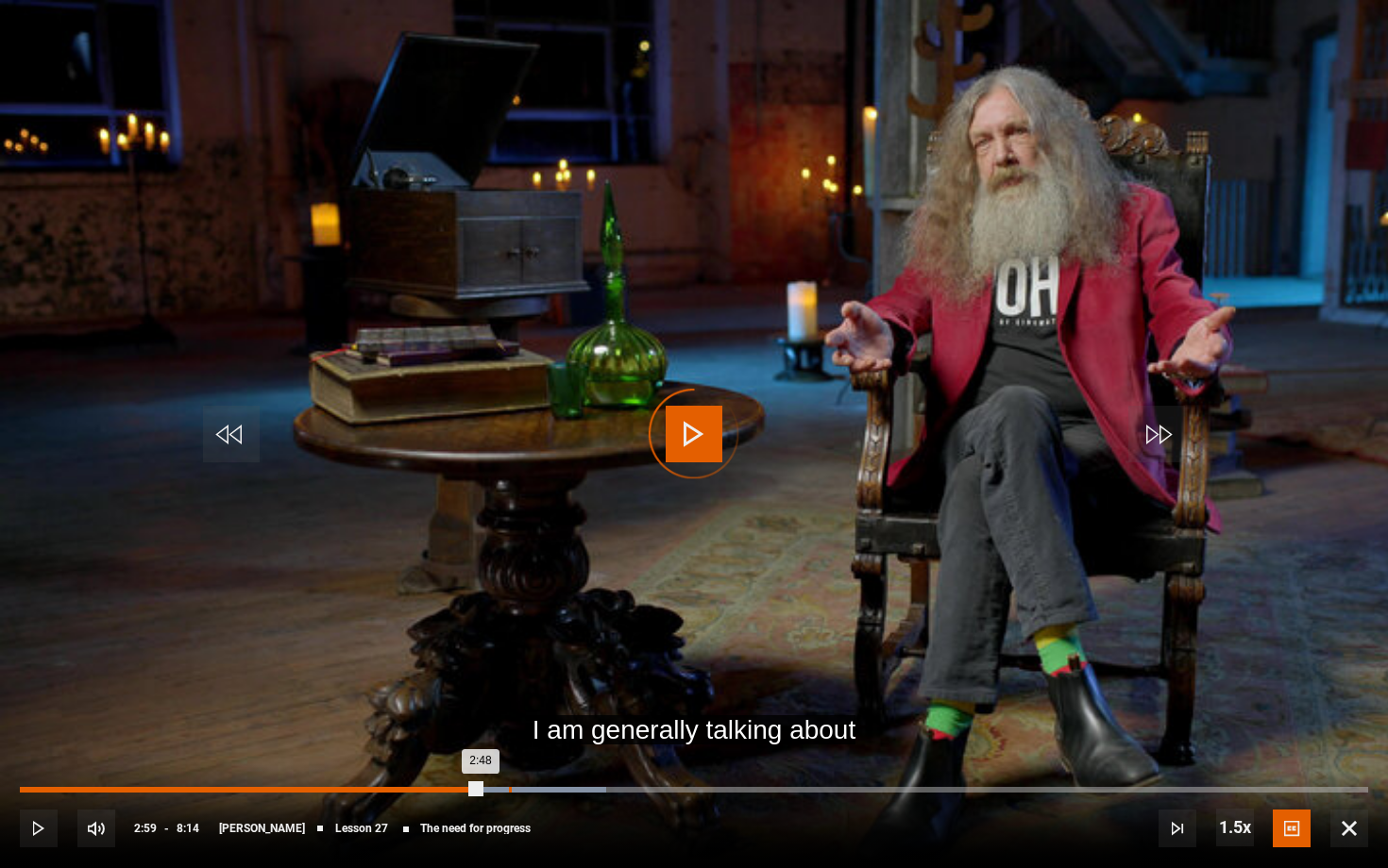
click at [509, 791] on div "Loaded : 43.50% 2:59 2:48" at bounding box center [693, 790] width 1347 height 6
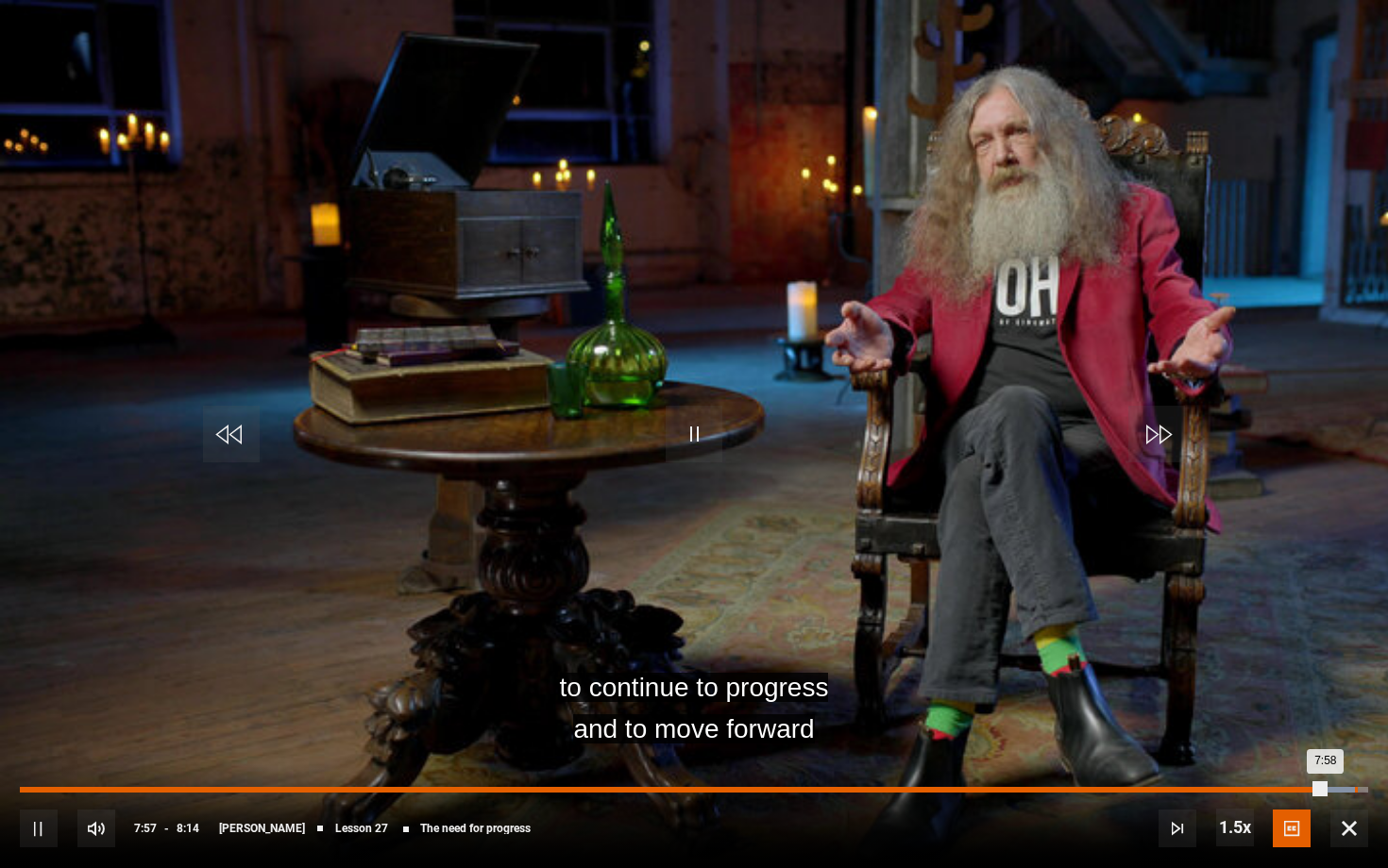
click at [1355, 789] on div "Loaded : 99.12% 8:09 7:58" at bounding box center [693, 790] width 1347 height 6
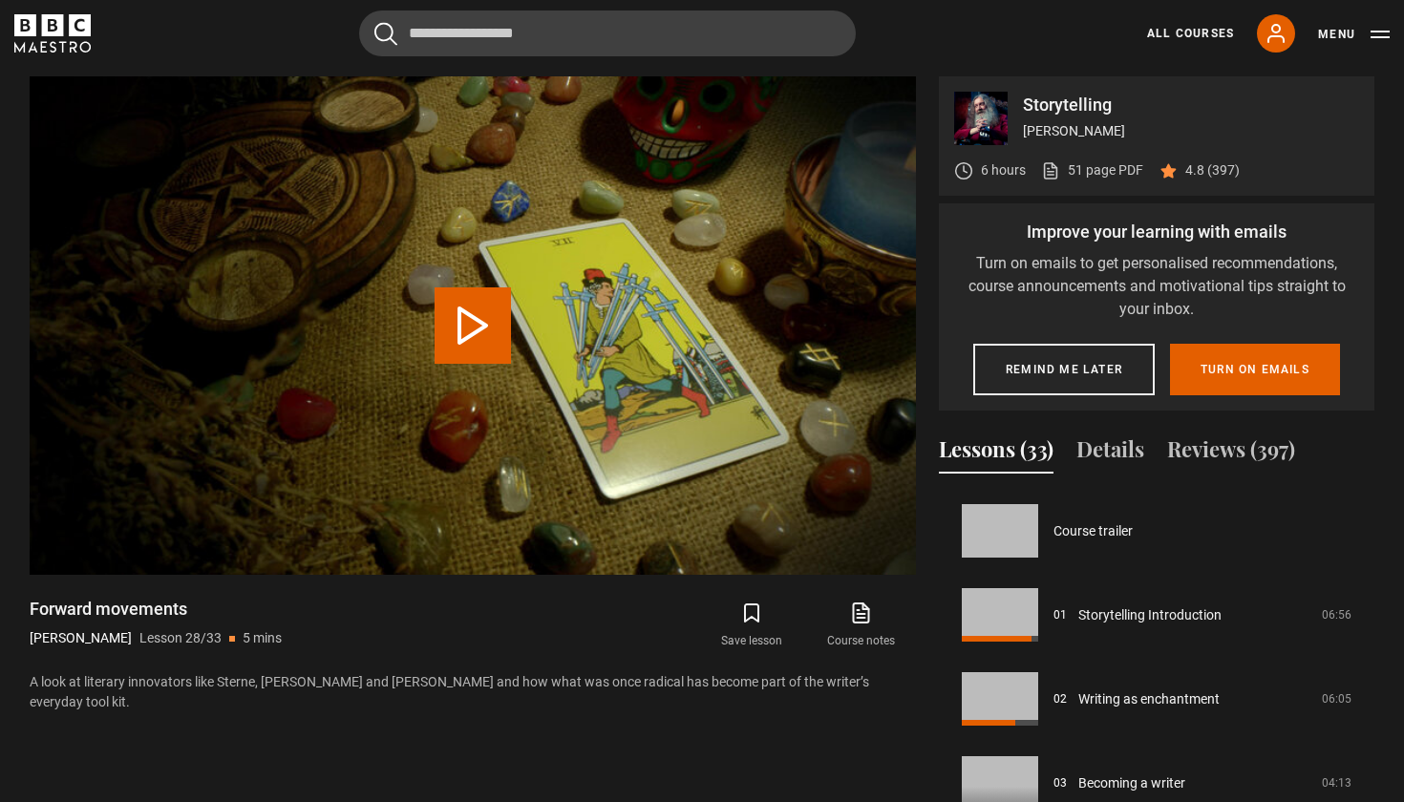
scroll to position [2269, 0]
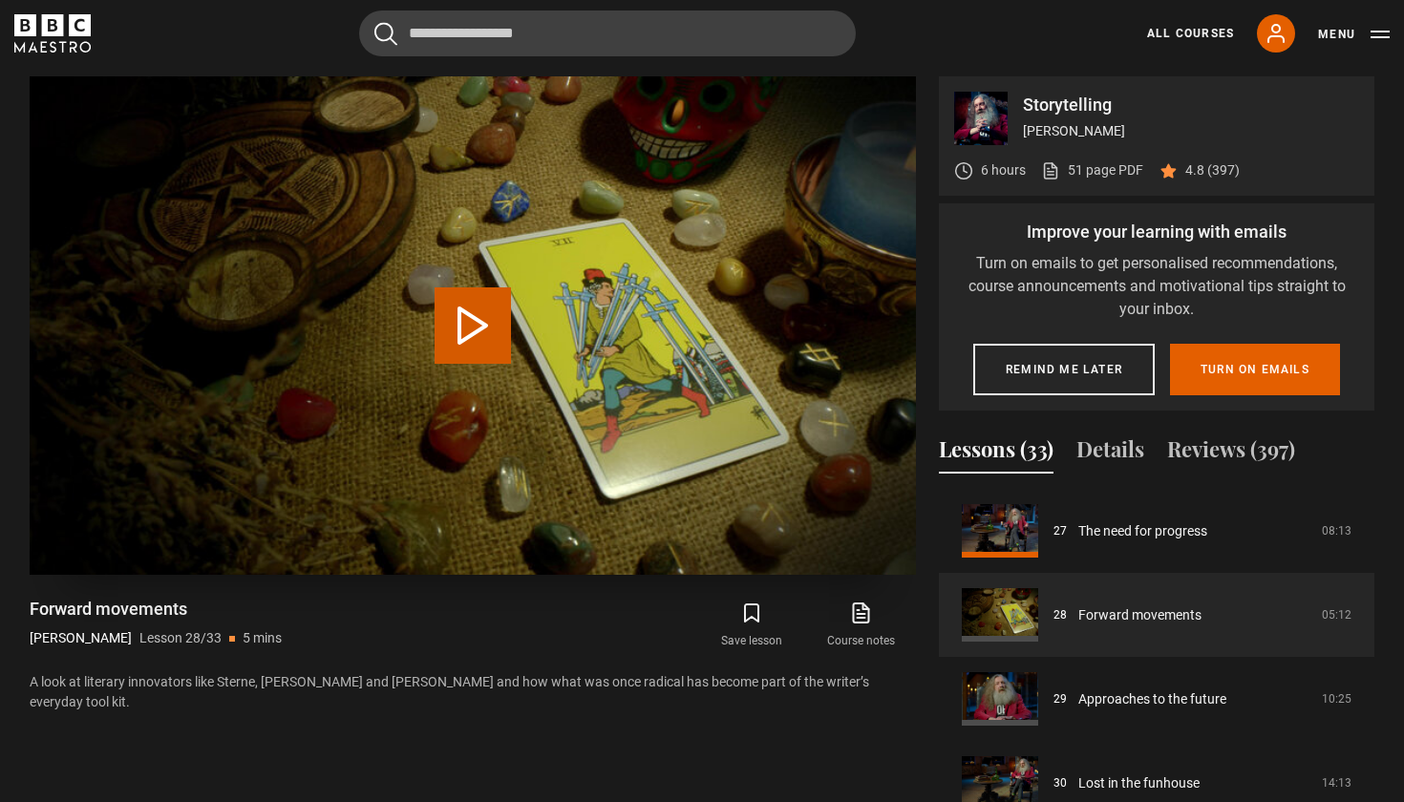
click at [465, 320] on button "Play Lesson Forward movements" at bounding box center [472, 325] width 76 height 76
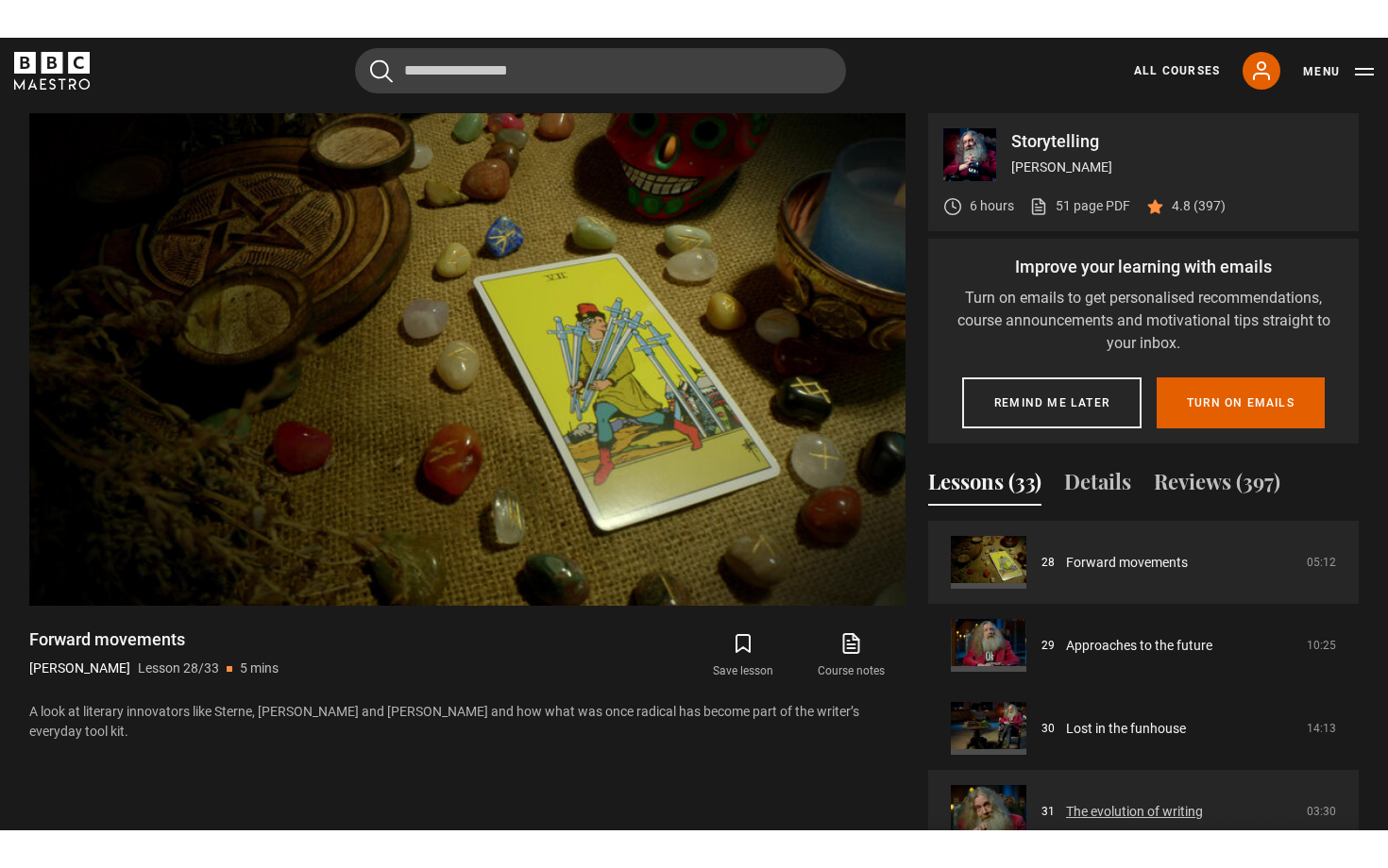
scroll to position [2324, 0]
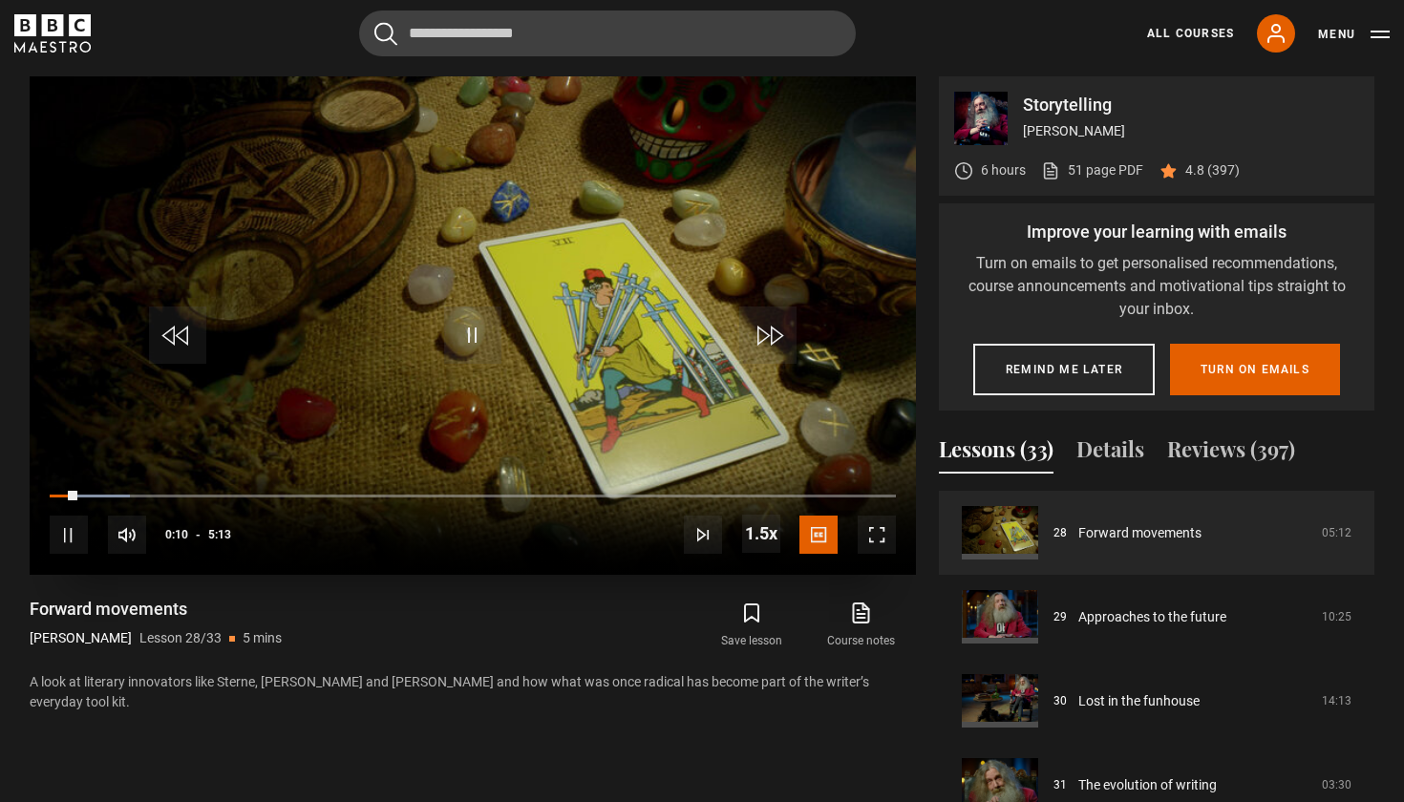
click at [877, 540] on span "Video Player" at bounding box center [876, 535] width 38 height 38
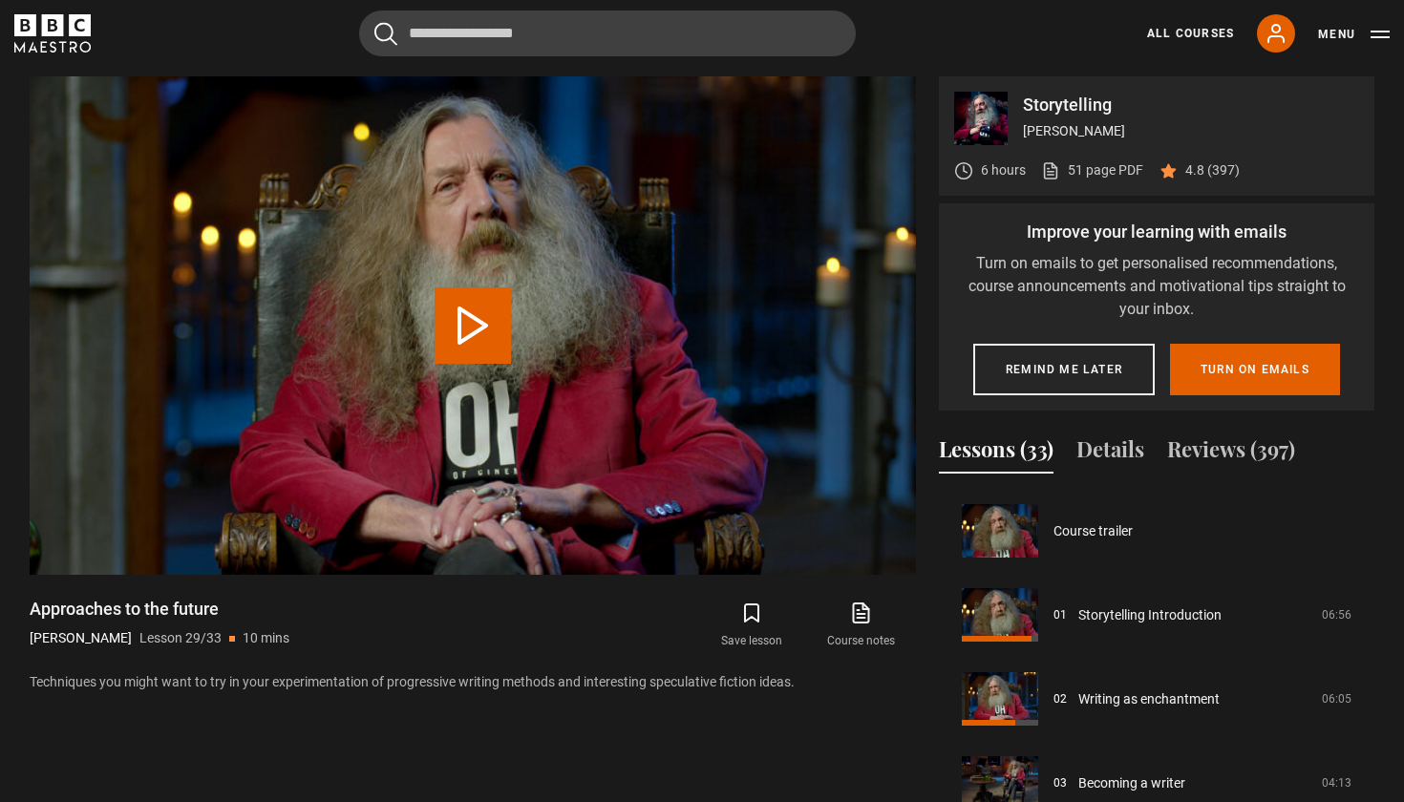
scroll to position [2353, 0]
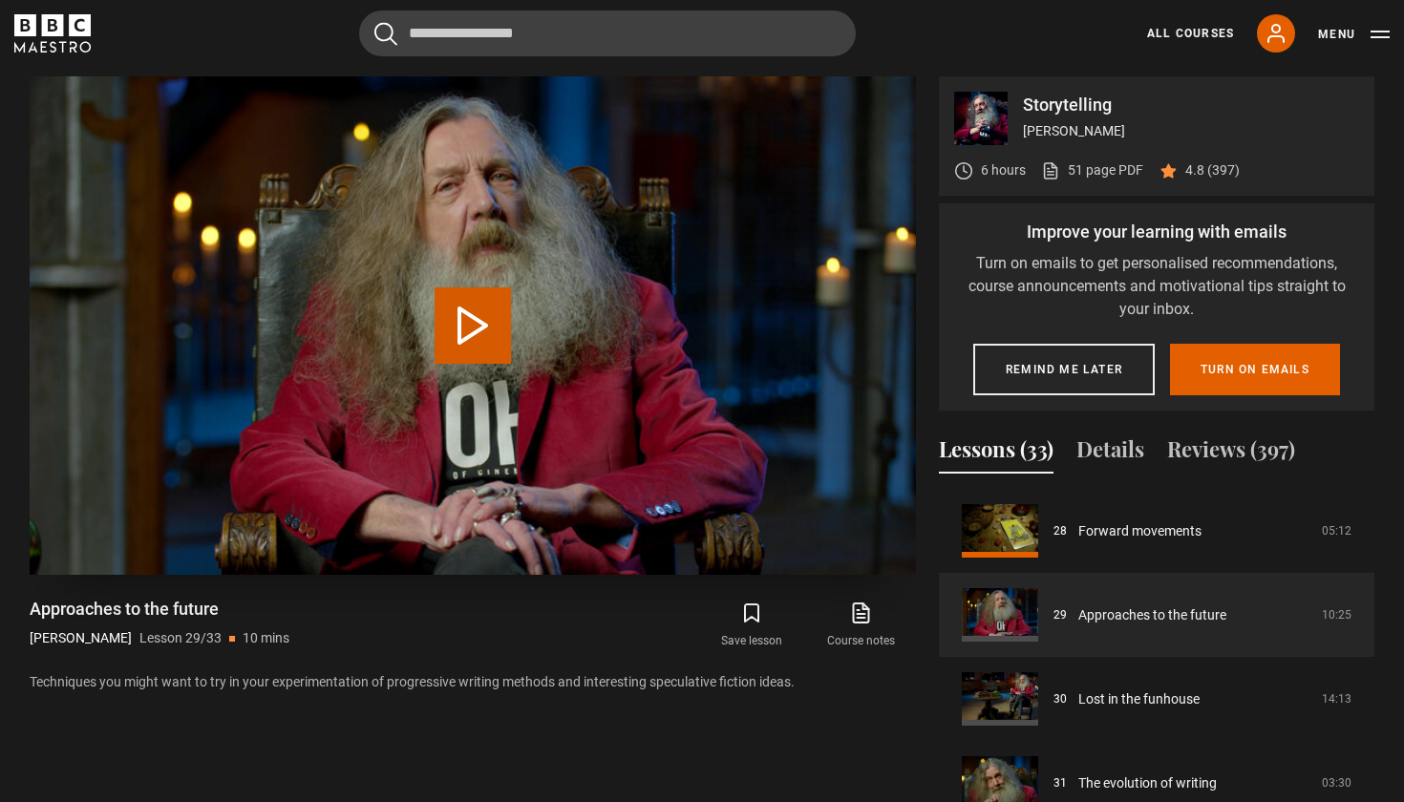
click at [507, 325] on button "Play Lesson Approaches to the future" at bounding box center [472, 325] width 76 height 76
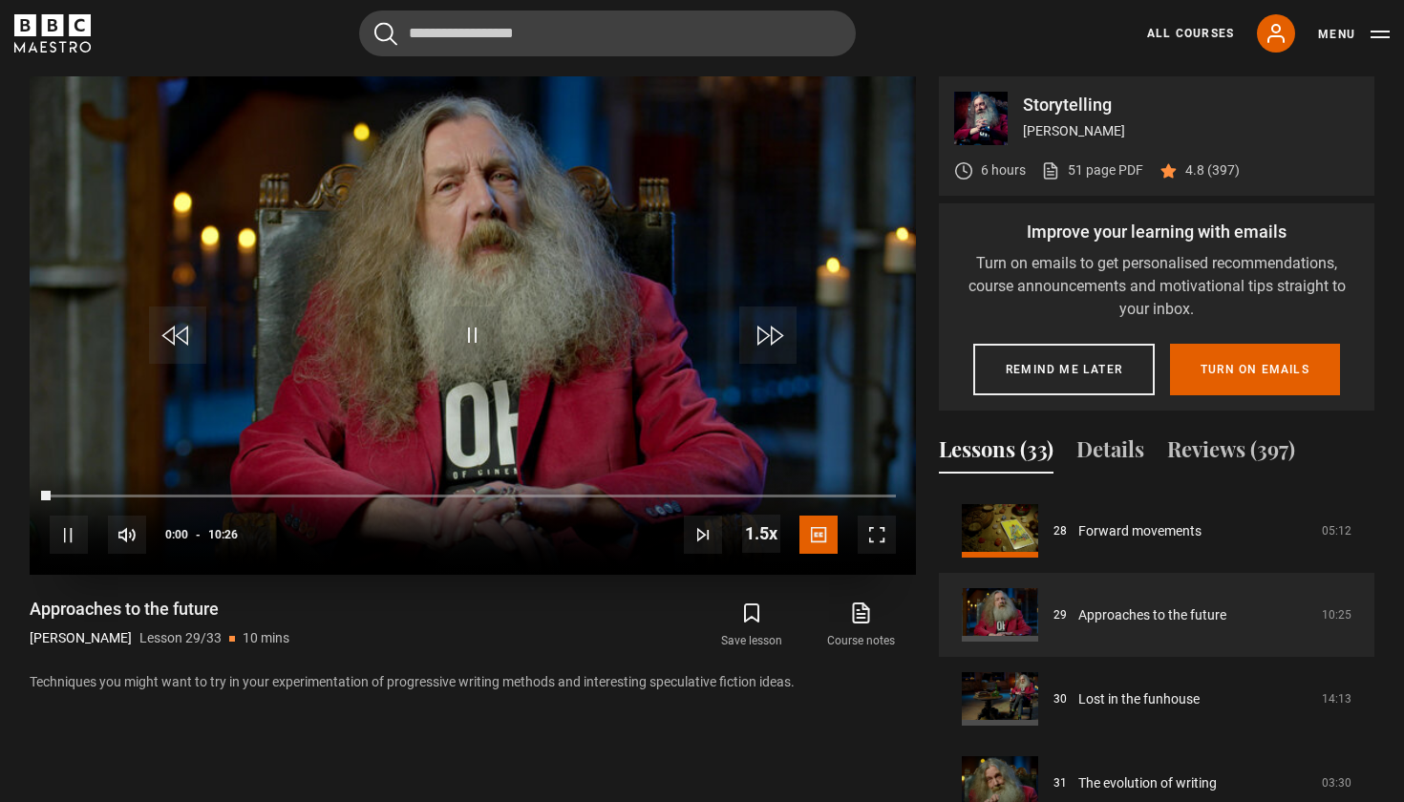
click at [881, 532] on span "Video Player" at bounding box center [876, 535] width 38 height 38
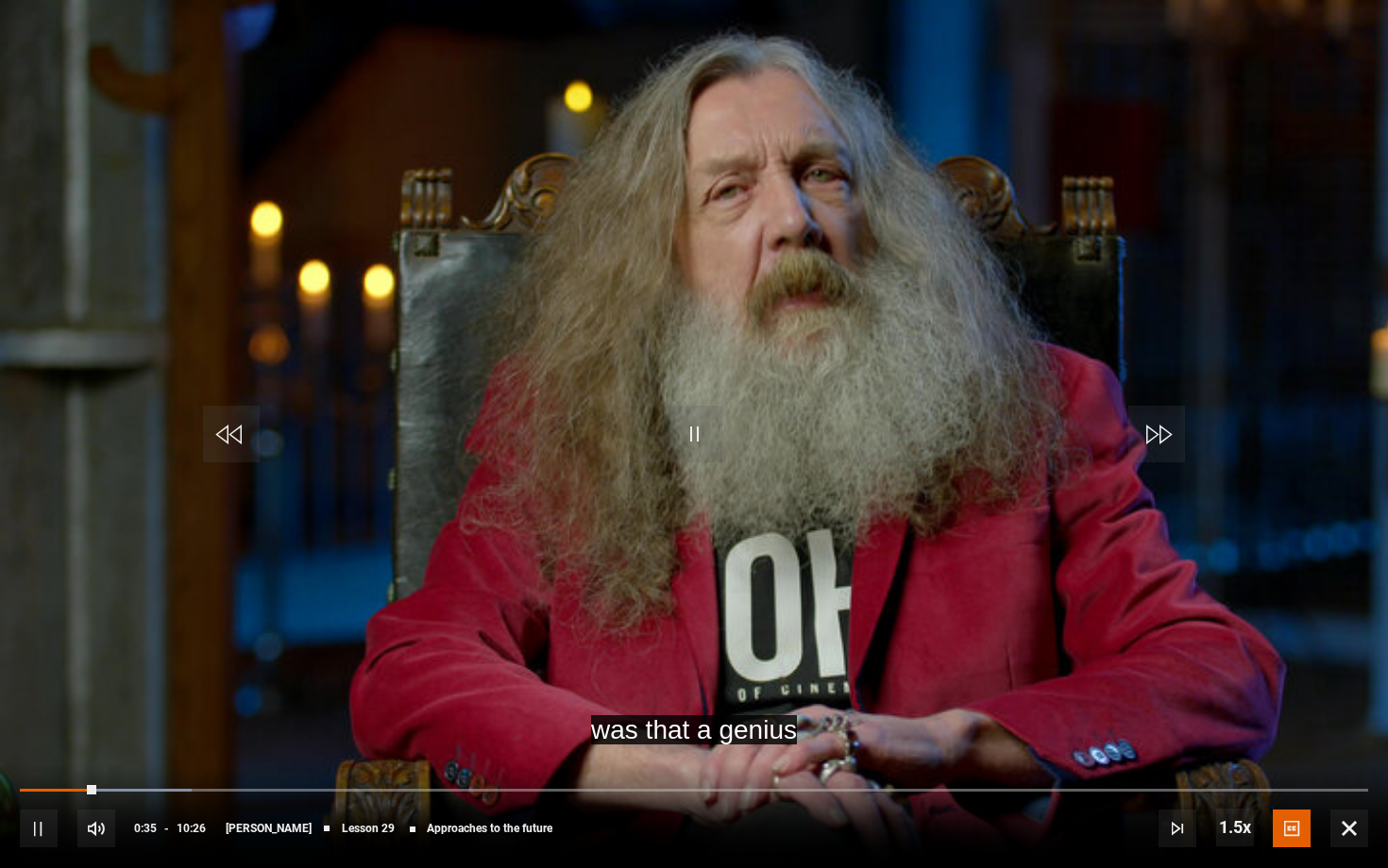
click at [39, 792] on span "Video Player" at bounding box center [39, 828] width 38 height 38
click at [665, 425] on span "Video Player" at bounding box center [693, 434] width 56 height 56
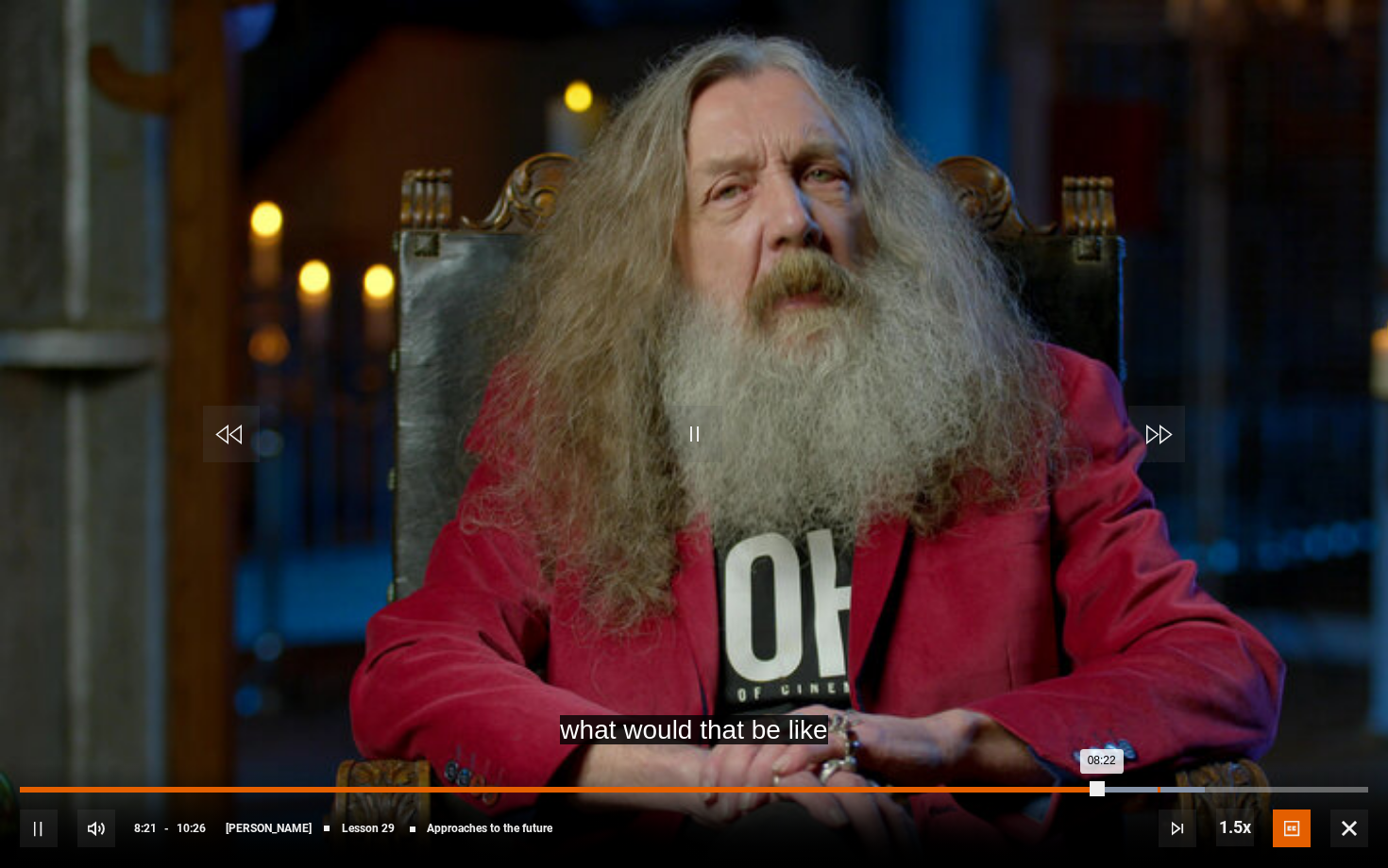
click at [1159, 789] on div "Loaded : 87.86% 08:48 08:22" at bounding box center [693, 790] width 1347 height 6
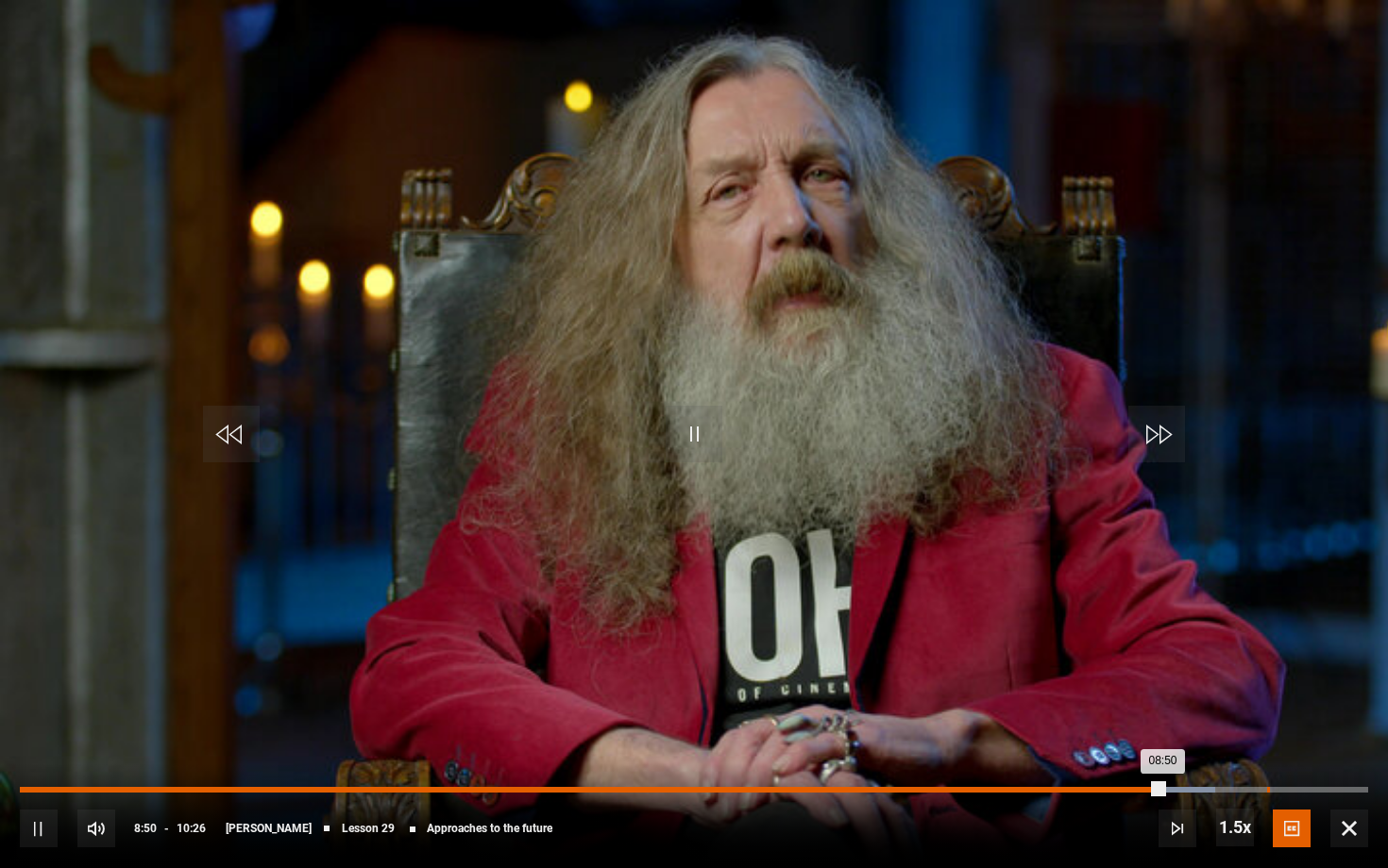
click at [1266, 788] on div "09:39" at bounding box center [1267, 790] width 3 height 6
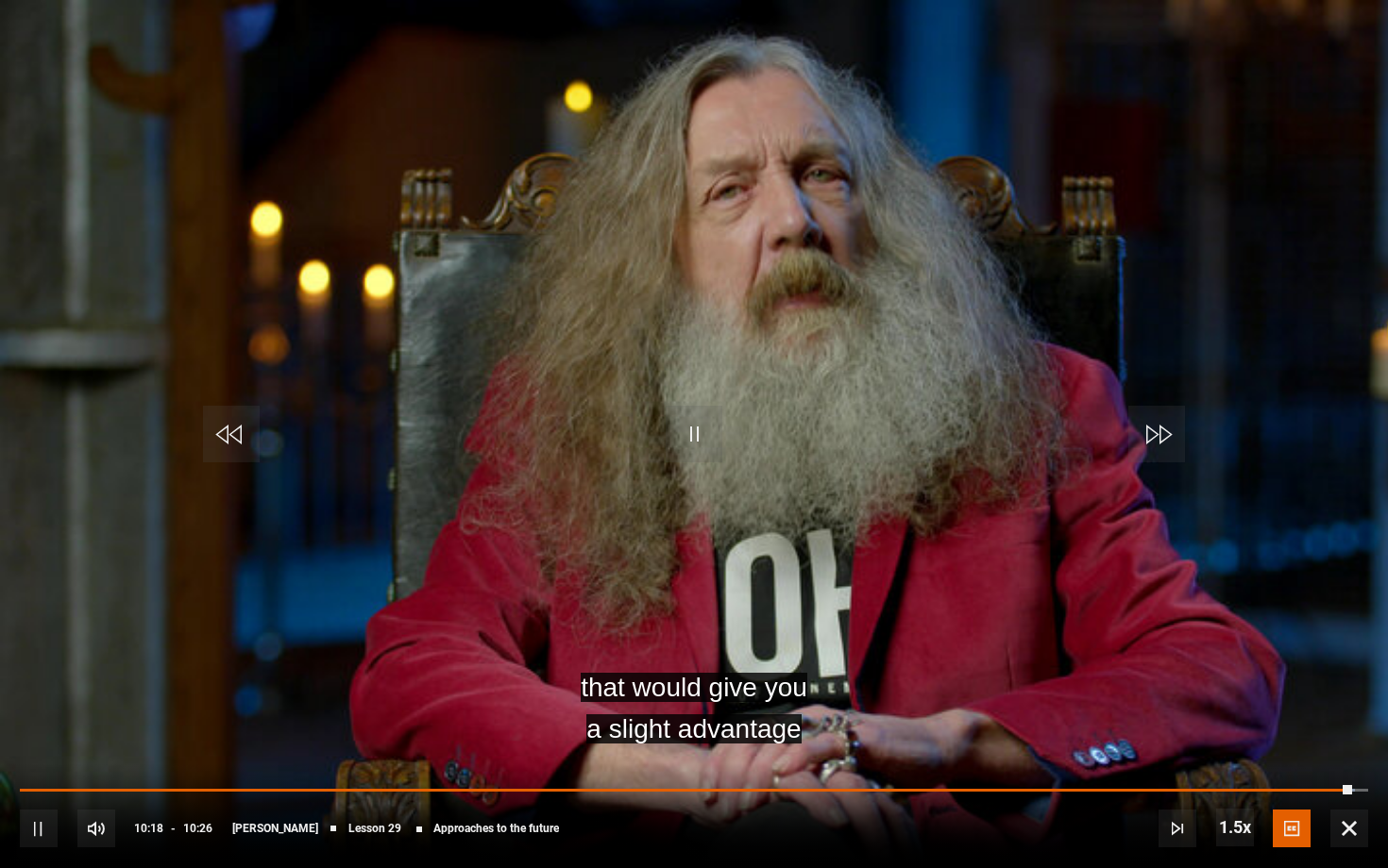
click at [1248, 784] on div "10s Skip Back 10 seconds Pause 10s Skip Forward 10 seconds Loaded : 98.99% 10:1…" at bounding box center [694, 816] width 1388 height 105
click at [1226, 782] on div "10s Skip Back 10 seconds Pause 10s Skip Forward 10 seconds Loaded : 98.99% 09:2…" at bounding box center [694, 816] width 1388 height 105
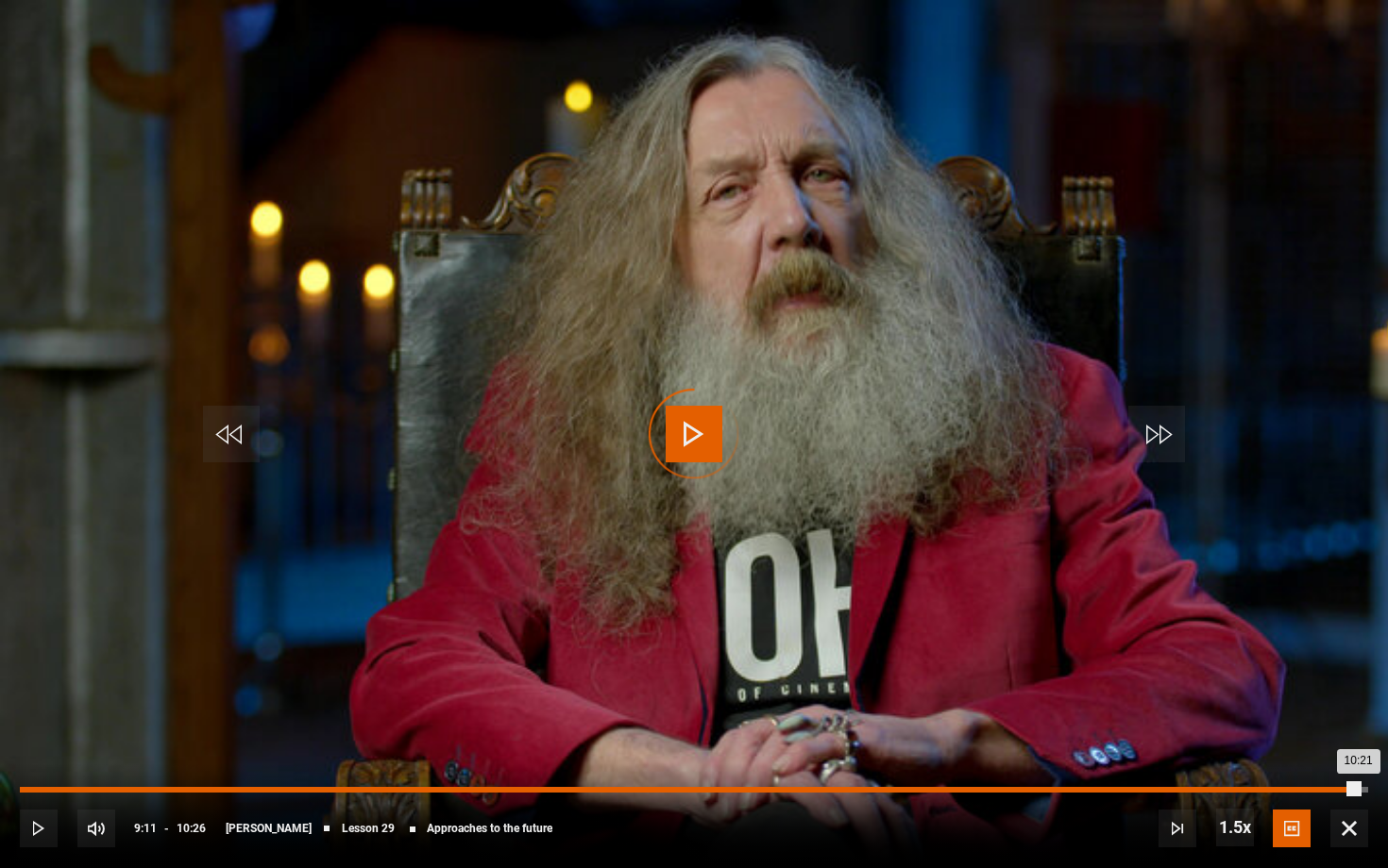
click at [1207, 789] on div "09:11" at bounding box center [1208, 790] width 3 height 6
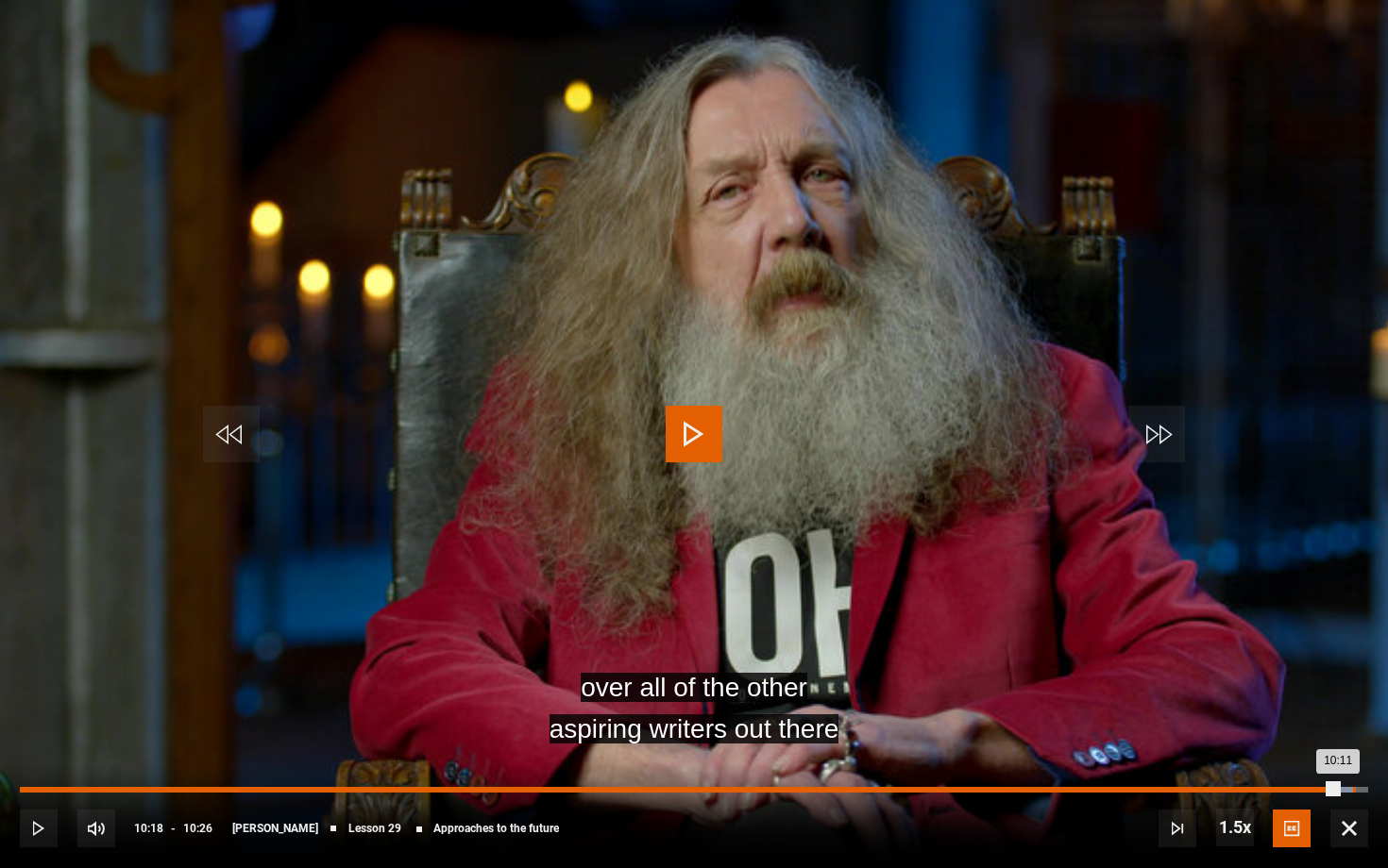
click at [1352, 792] on div "Loaded : 98.99% 10:18 10:11" at bounding box center [693, 790] width 1347 height 6
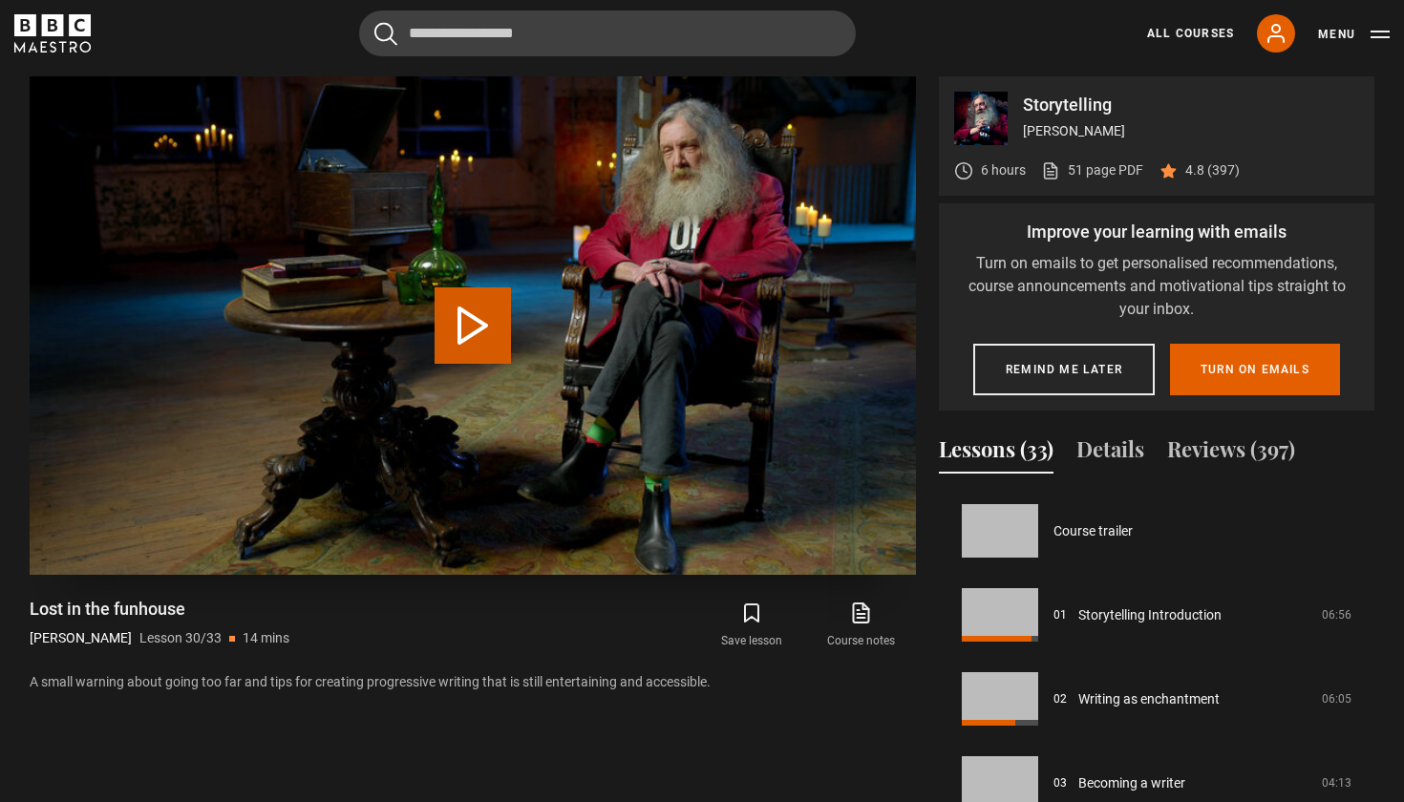
scroll to position [2437, 0]
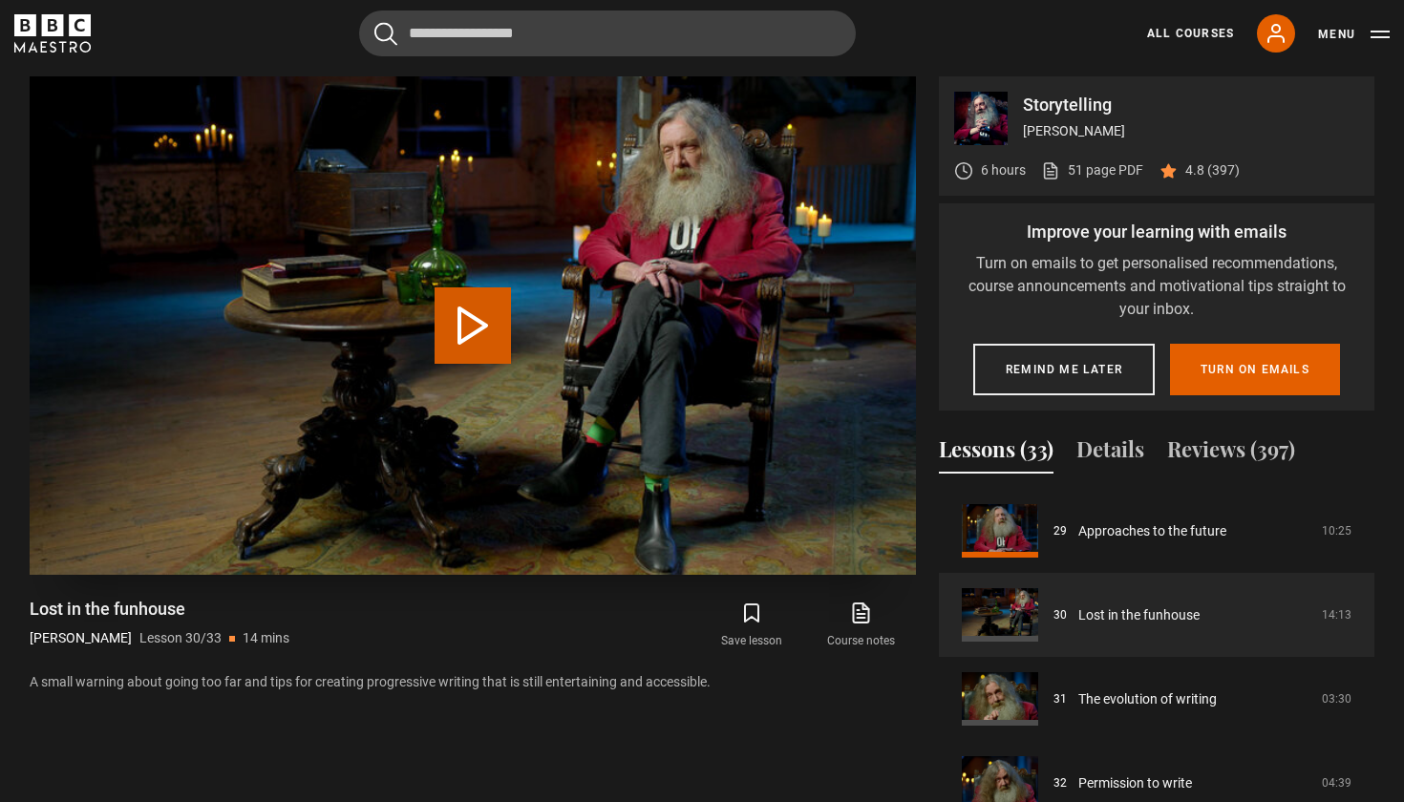
click at [470, 313] on button "Play Lesson Lost in the funhouse" at bounding box center [472, 325] width 76 height 76
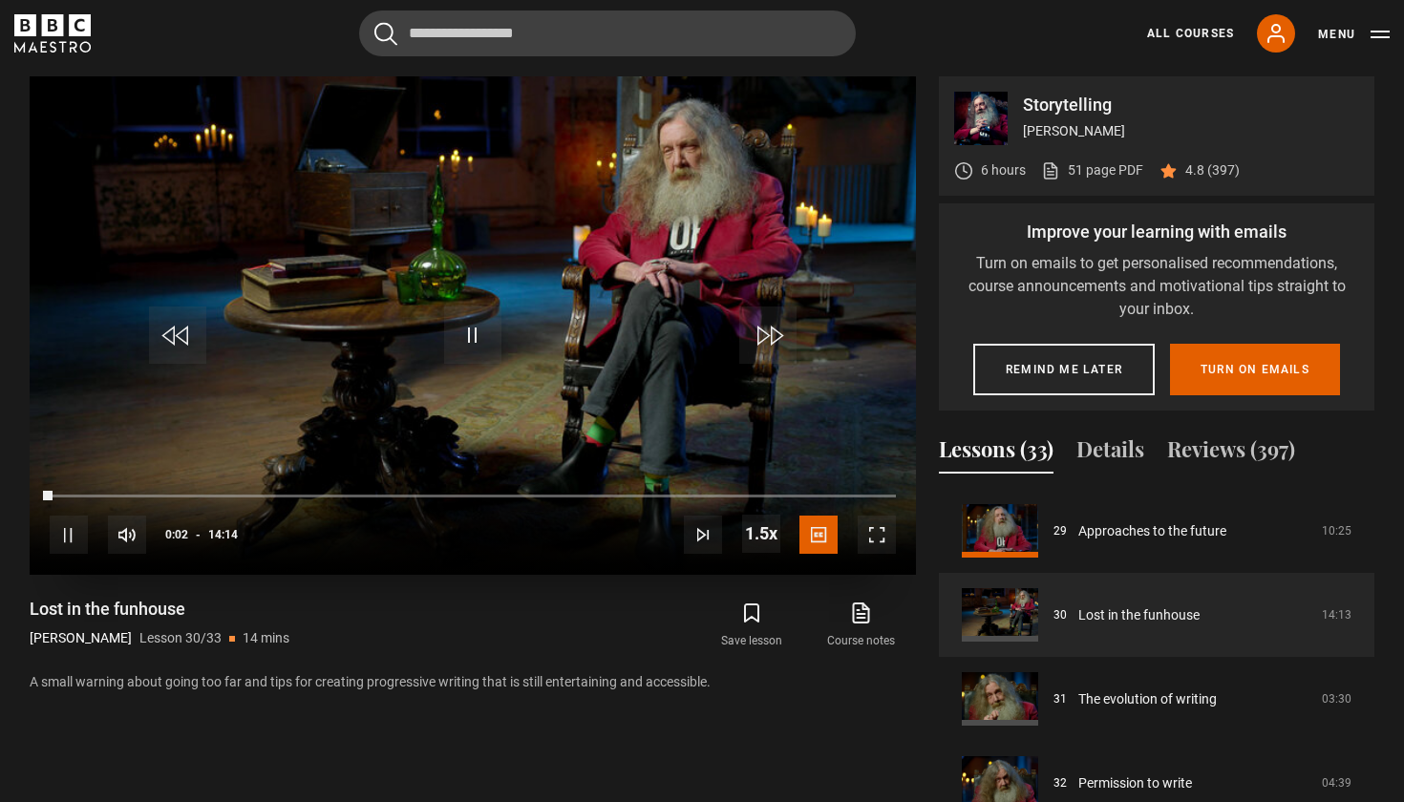
click at [874, 537] on span "Video Player" at bounding box center [876, 535] width 38 height 38
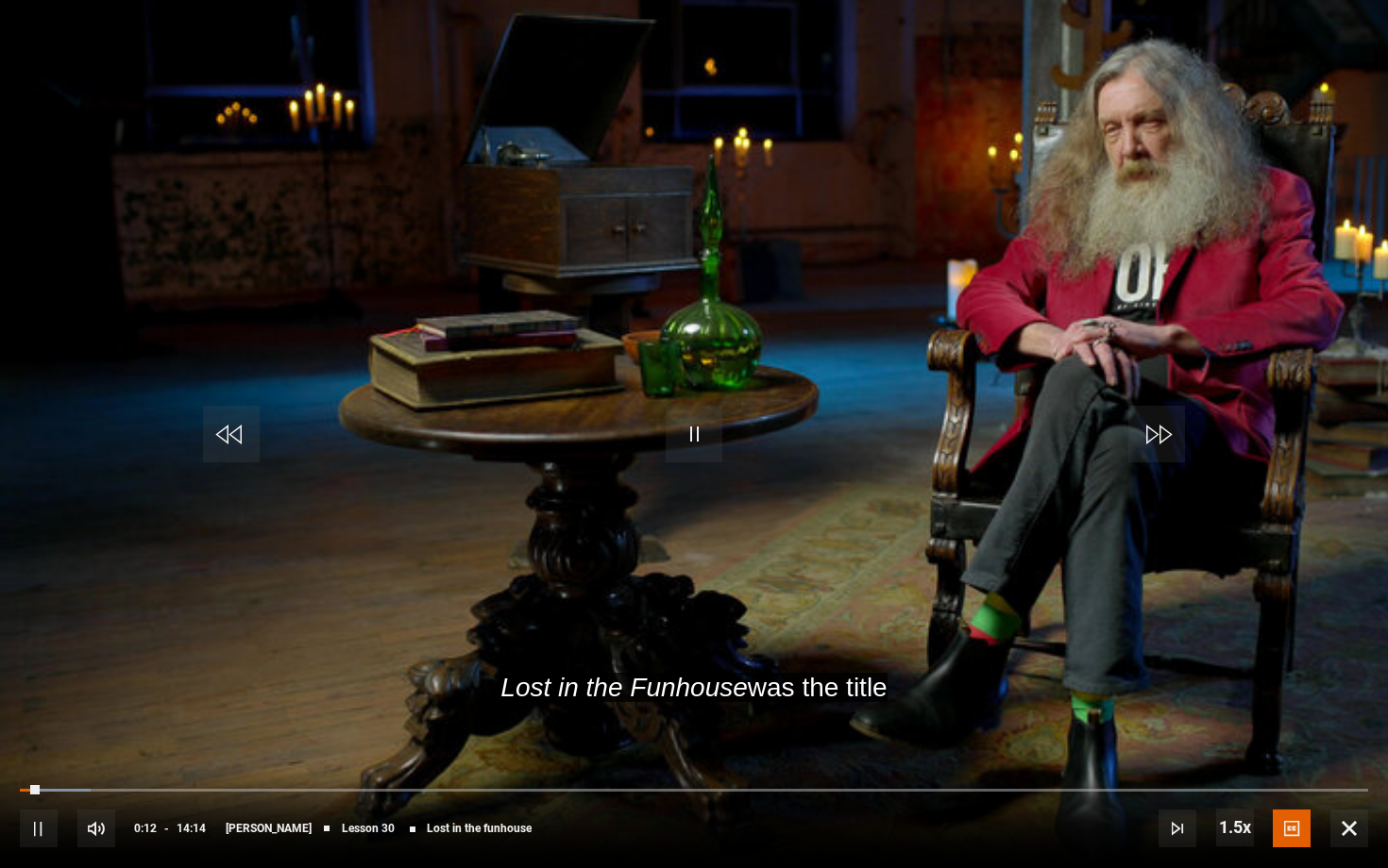
click at [32, 792] on span "Video Player" at bounding box center [39, 828] width 38 height 38
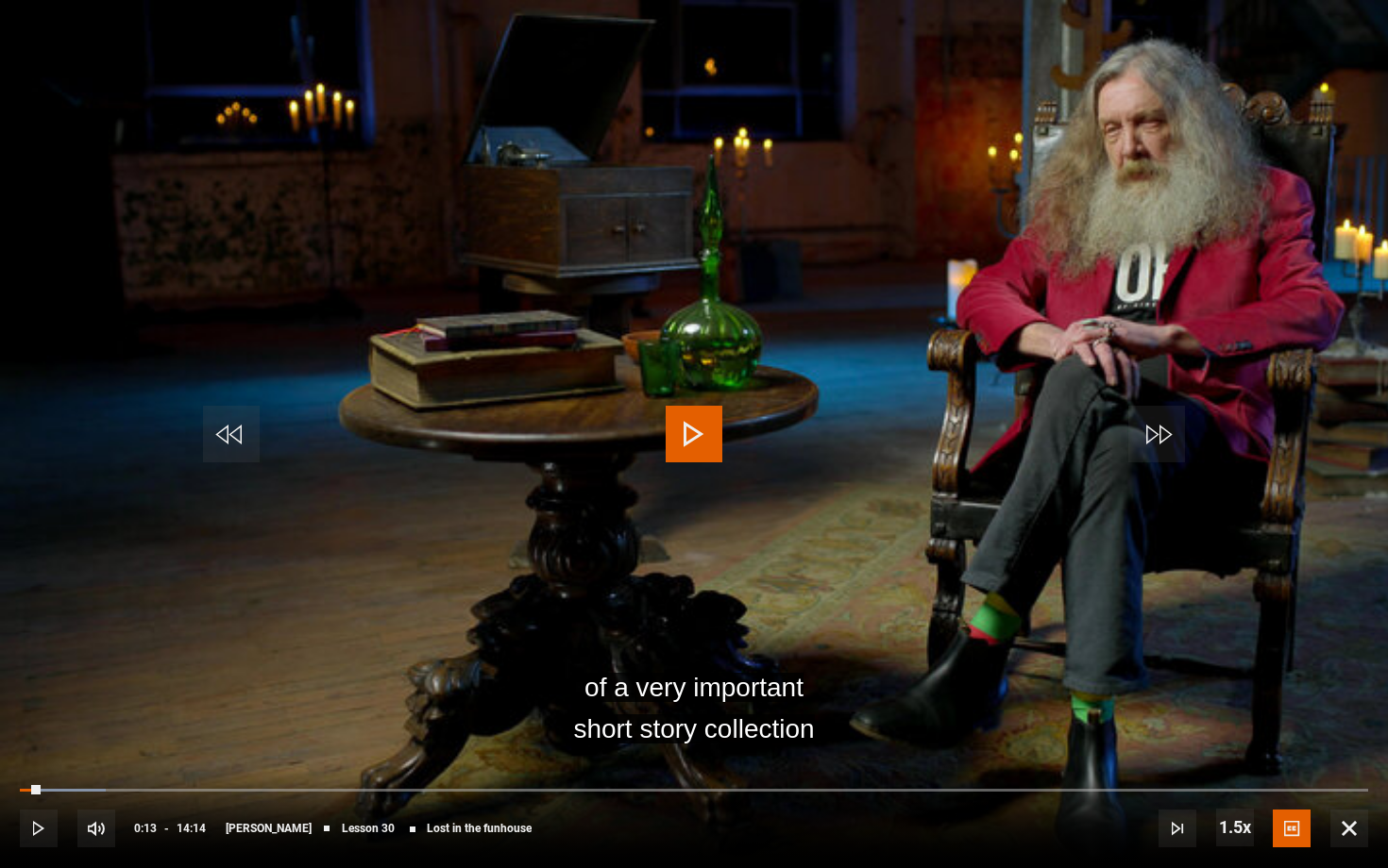
click at [680, 432] on span "Video Player" at bounding box center [693, 434] width 56 height 56
click at [37, 792] on span "Video Player" at bounding box center [39, 828] width 38 height 38
click at [686, 428] on span "Video Player" at bounding box center [693, 434] width 56 height 56
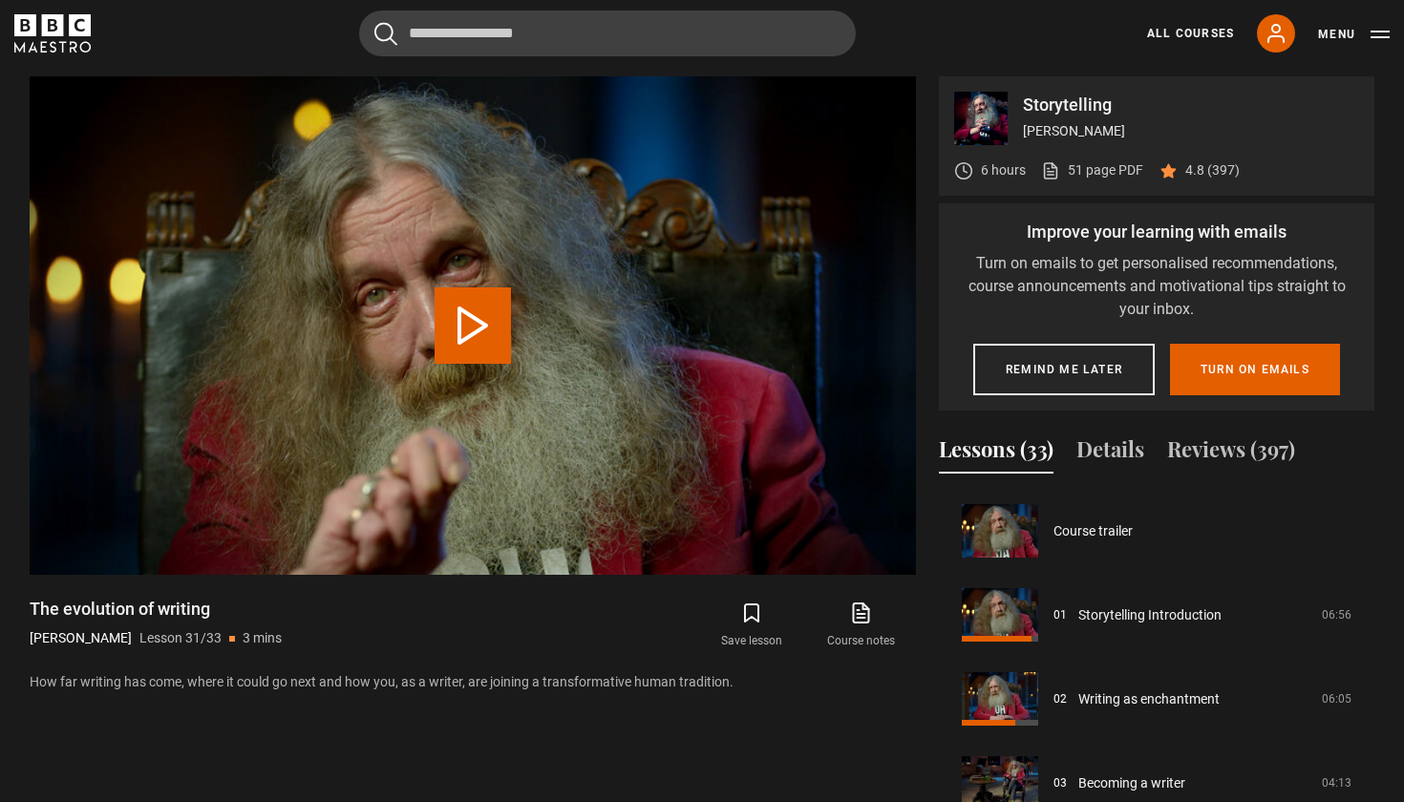
scroll to position [2444, 0]
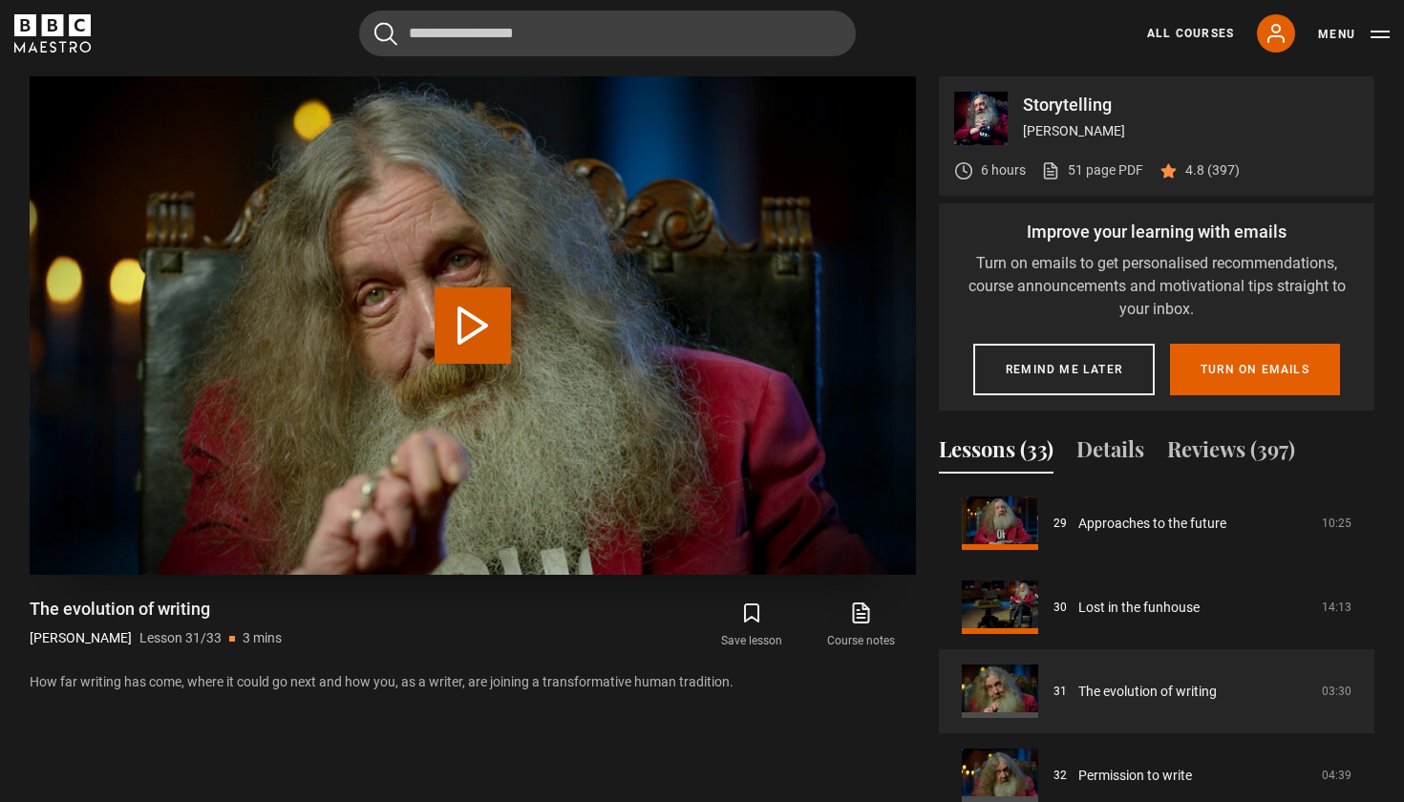
click at [493, 334] on button "Play Lesson The evolution of writing" at bounding box center [472, 325] width 76 height 76
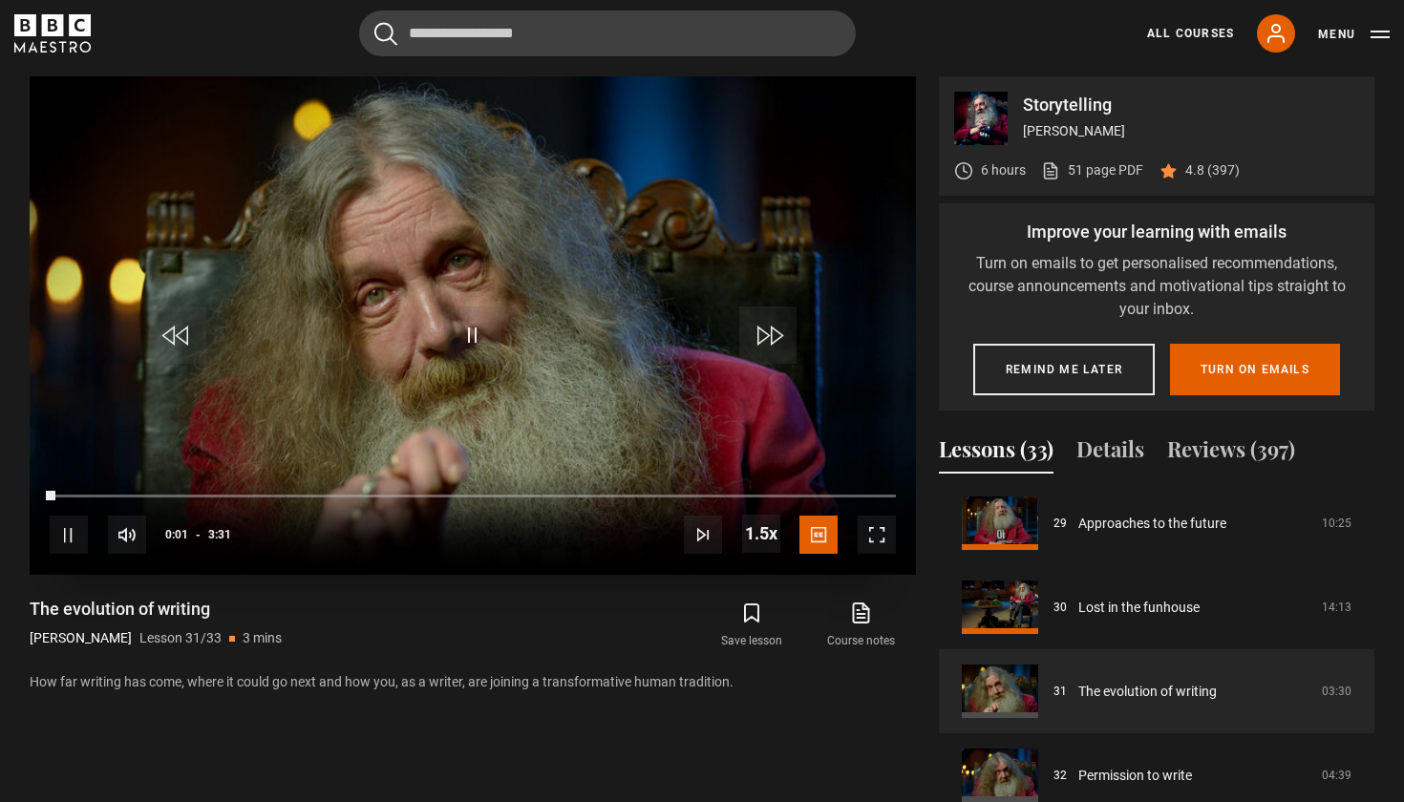
click at [873, 523] on span "Video Player" at bounding box center [876, 535] width 38 height 38
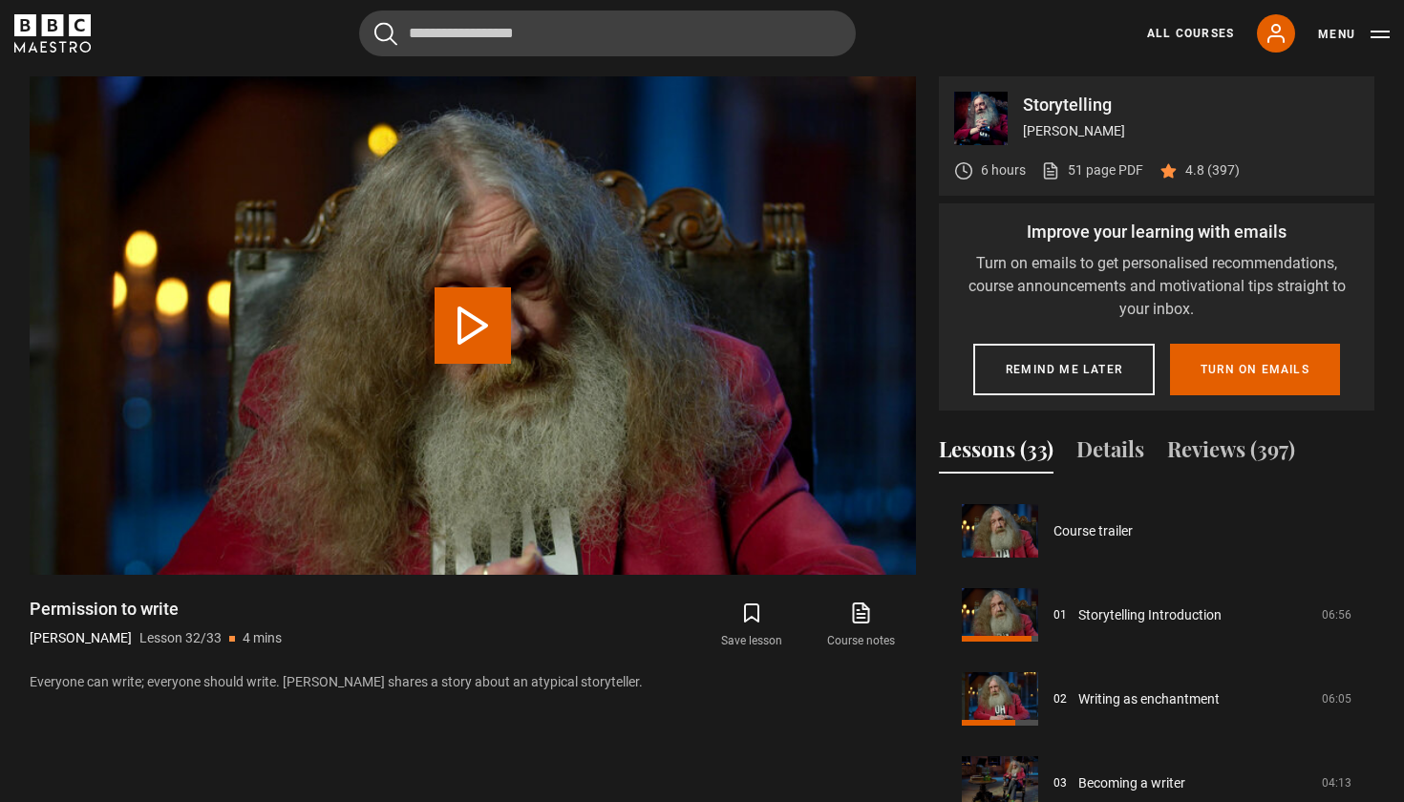
scroll to position [2444, 0]
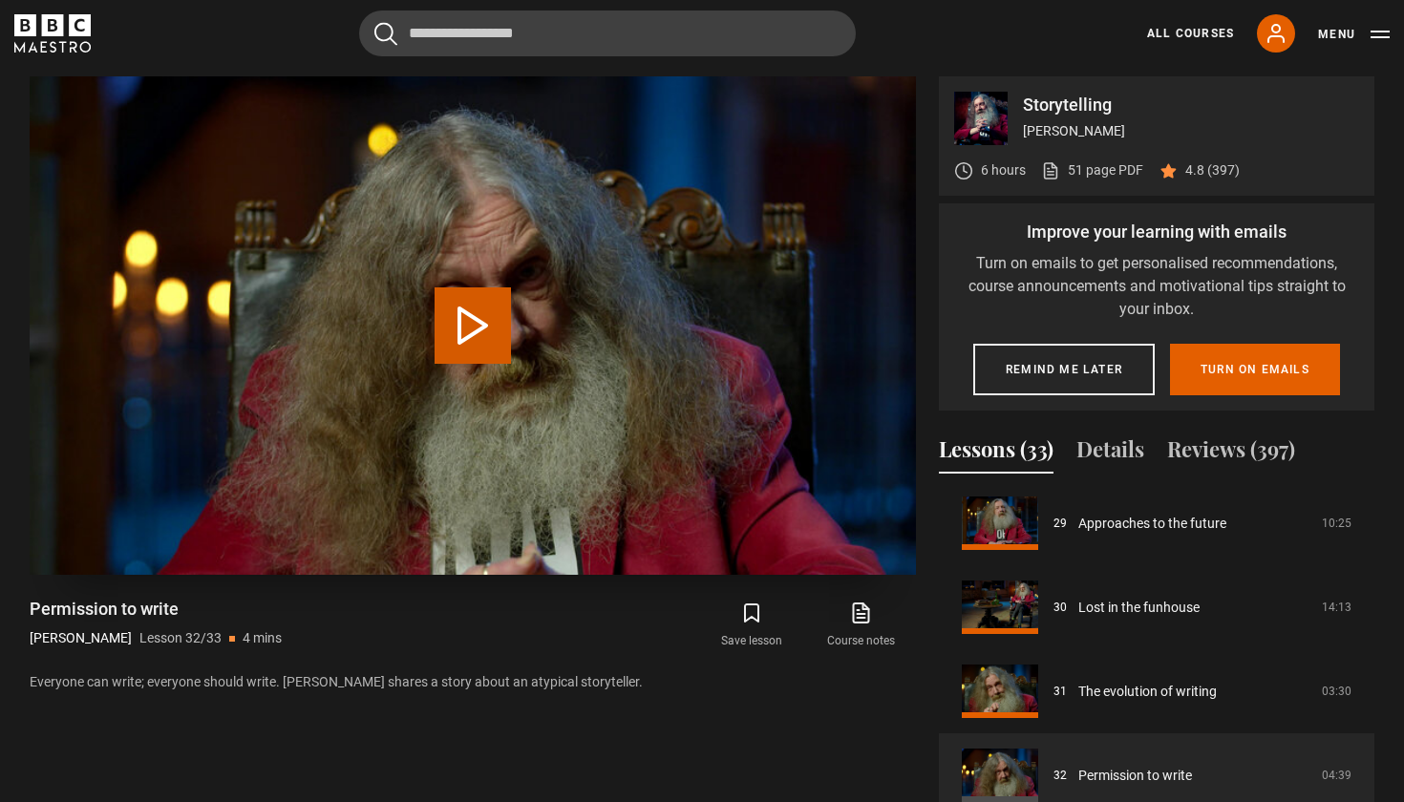
click at [497, 310] on button "Play Lesson Permission to write" at bounding box center [472, 325] width 76 height 76
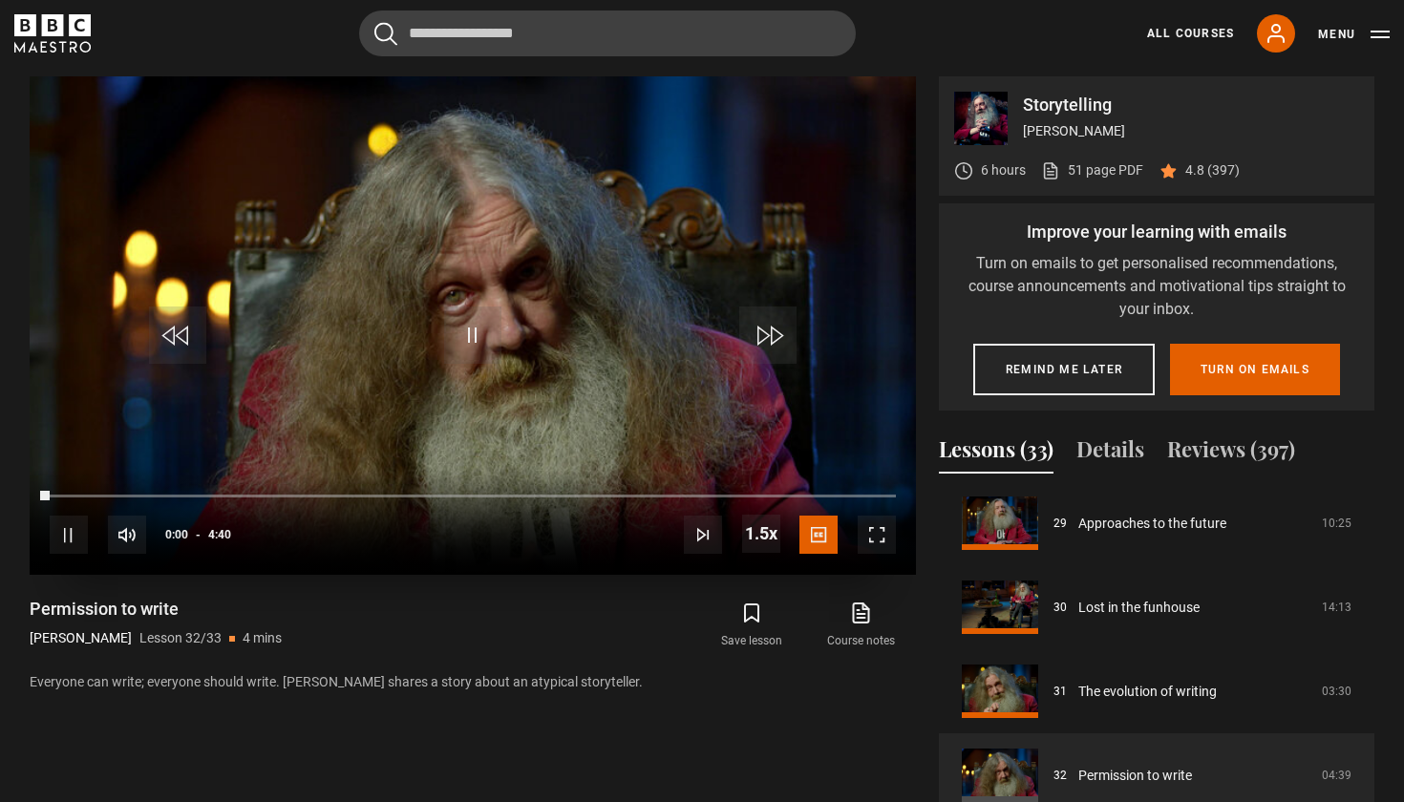
click at [871, 536] on span "Video Player" at bounding box center [876, 535] width 38 height 38
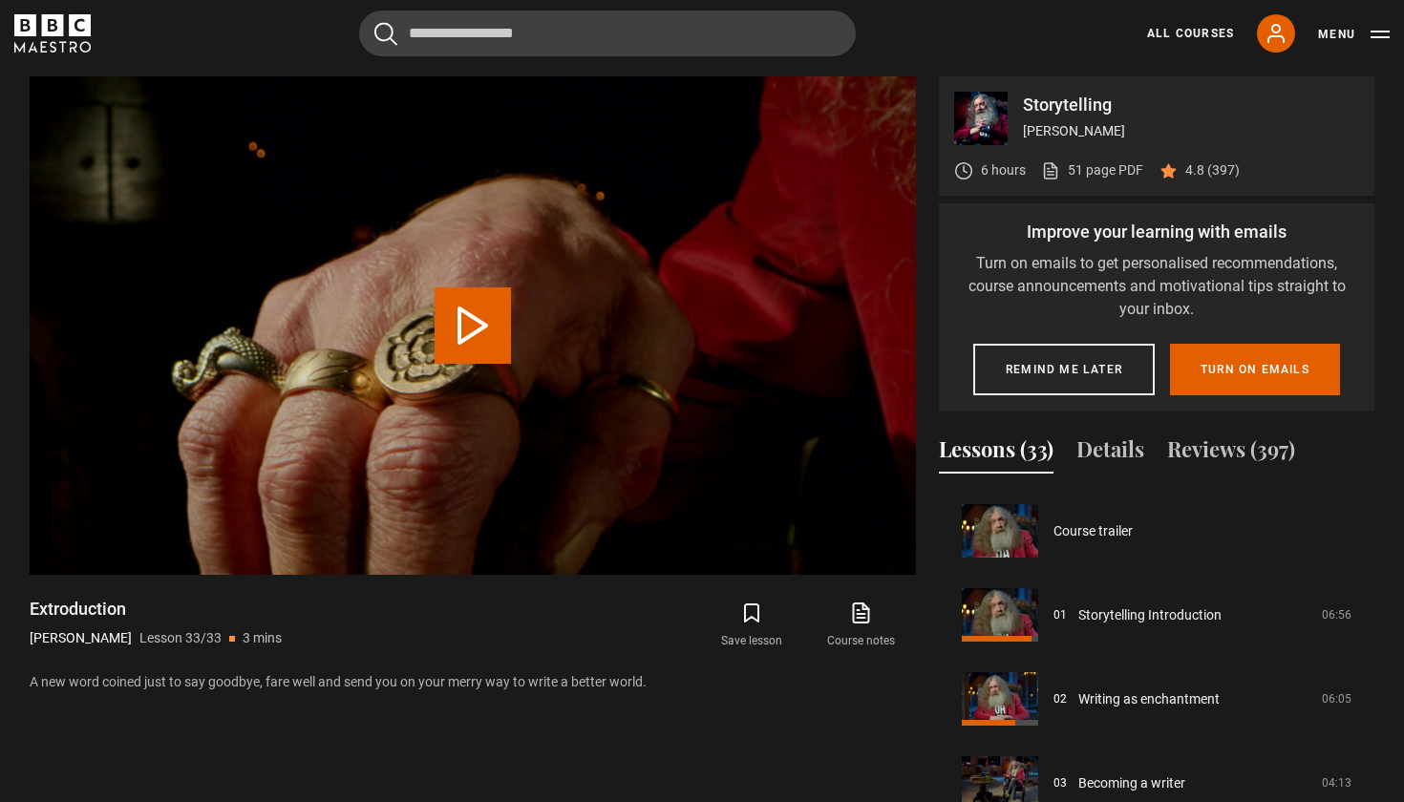
scroll to position [2444, 0]
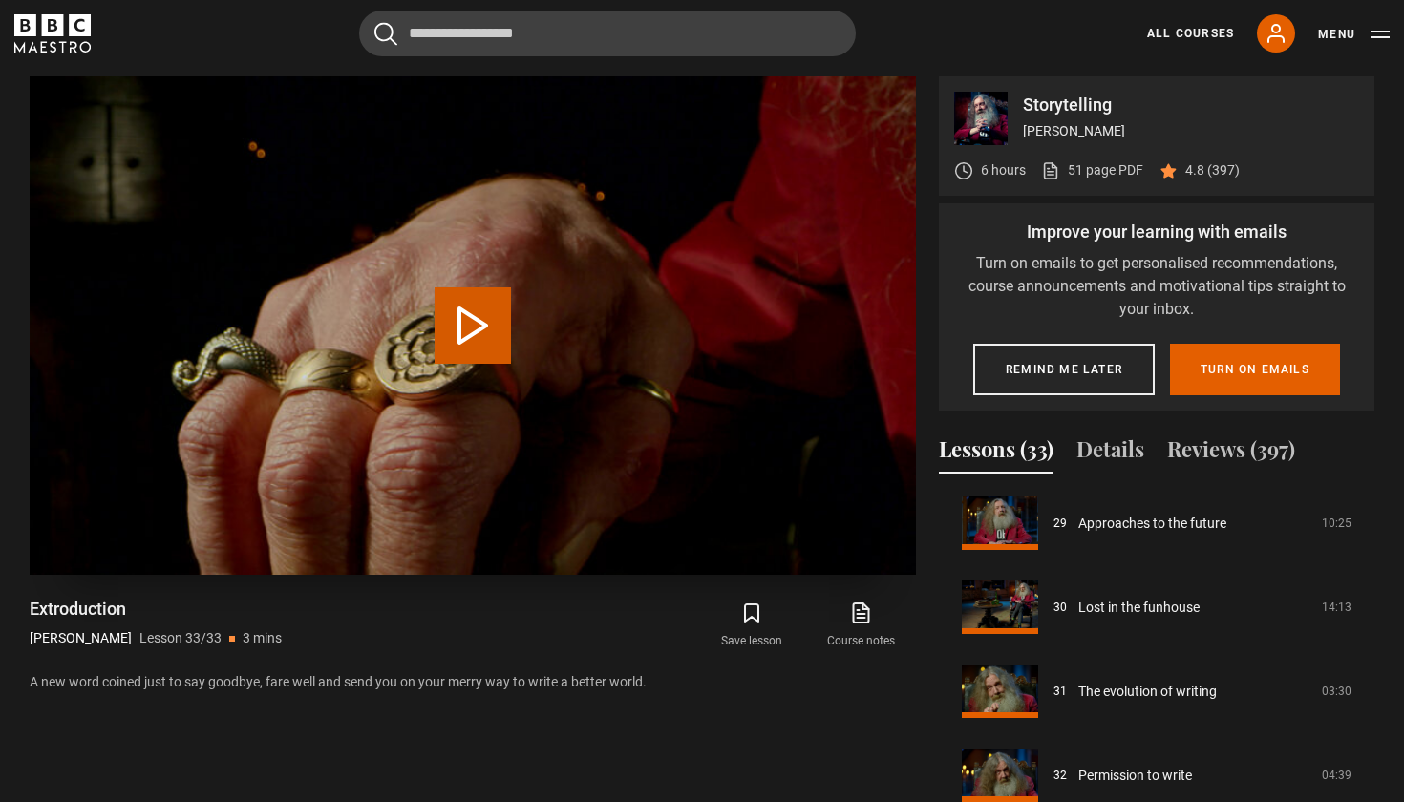
click at [443, 331] on button "Play Lesson Extroduction" at bounding box center [472, 325] width 76 height 76
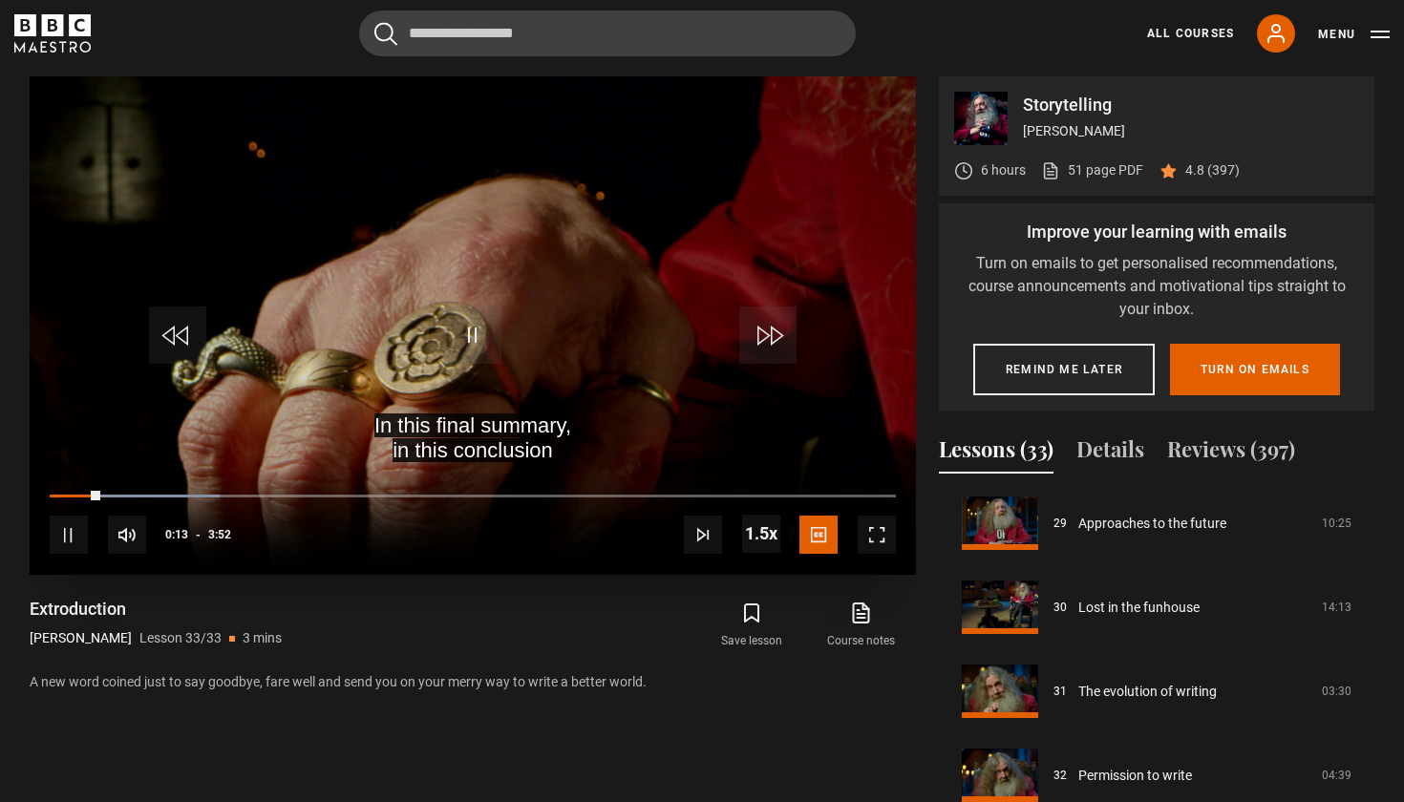
click at [890, 525] on span "Video Player" at bounding box center [876, 535] width 38 height 38
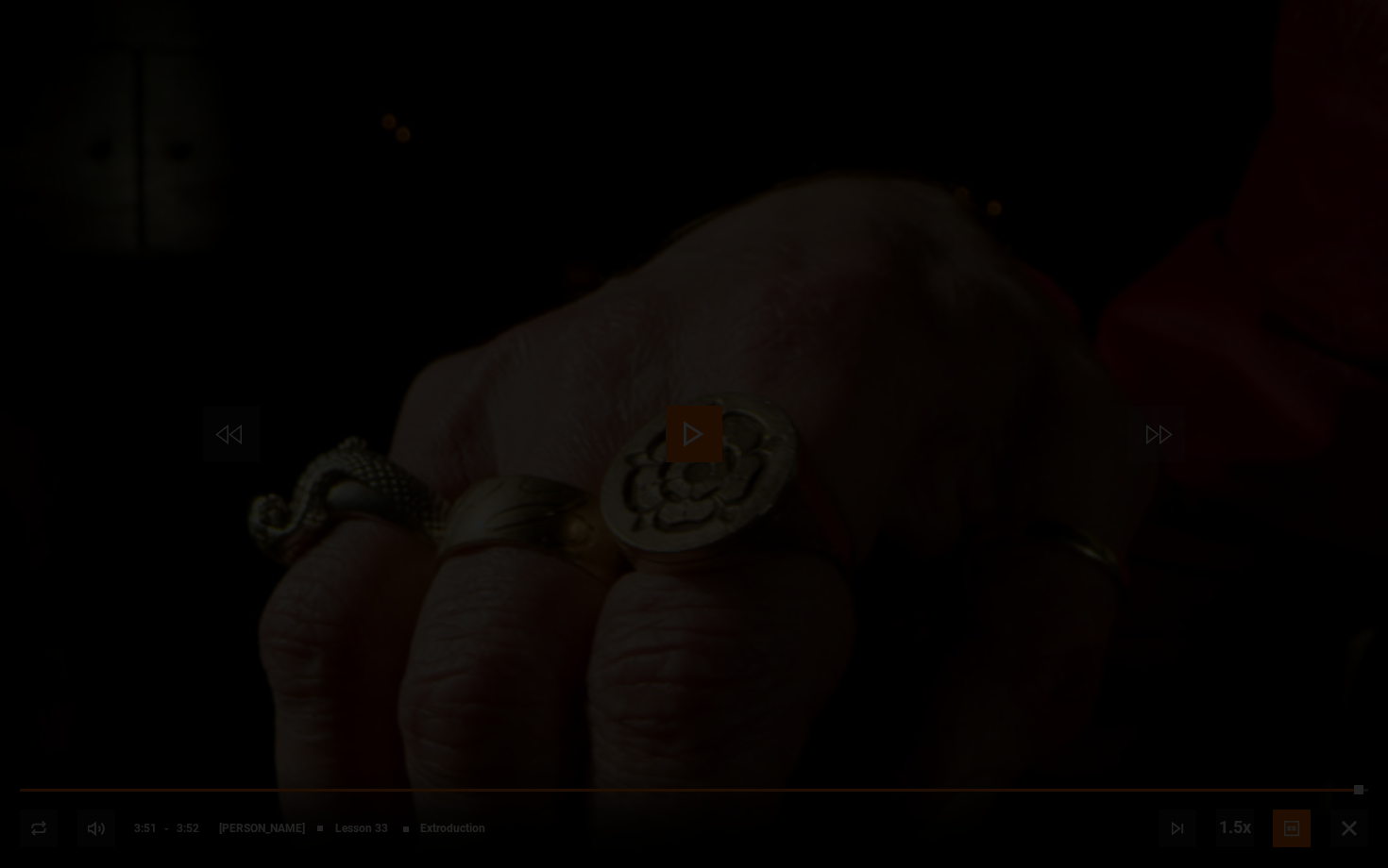
click at [1347, 792] on div "Lesson Completed Up next Old Gangsters Never Die Cancel Do you want to save thi…" at bounding box center [694, 434] width 1388 height 868
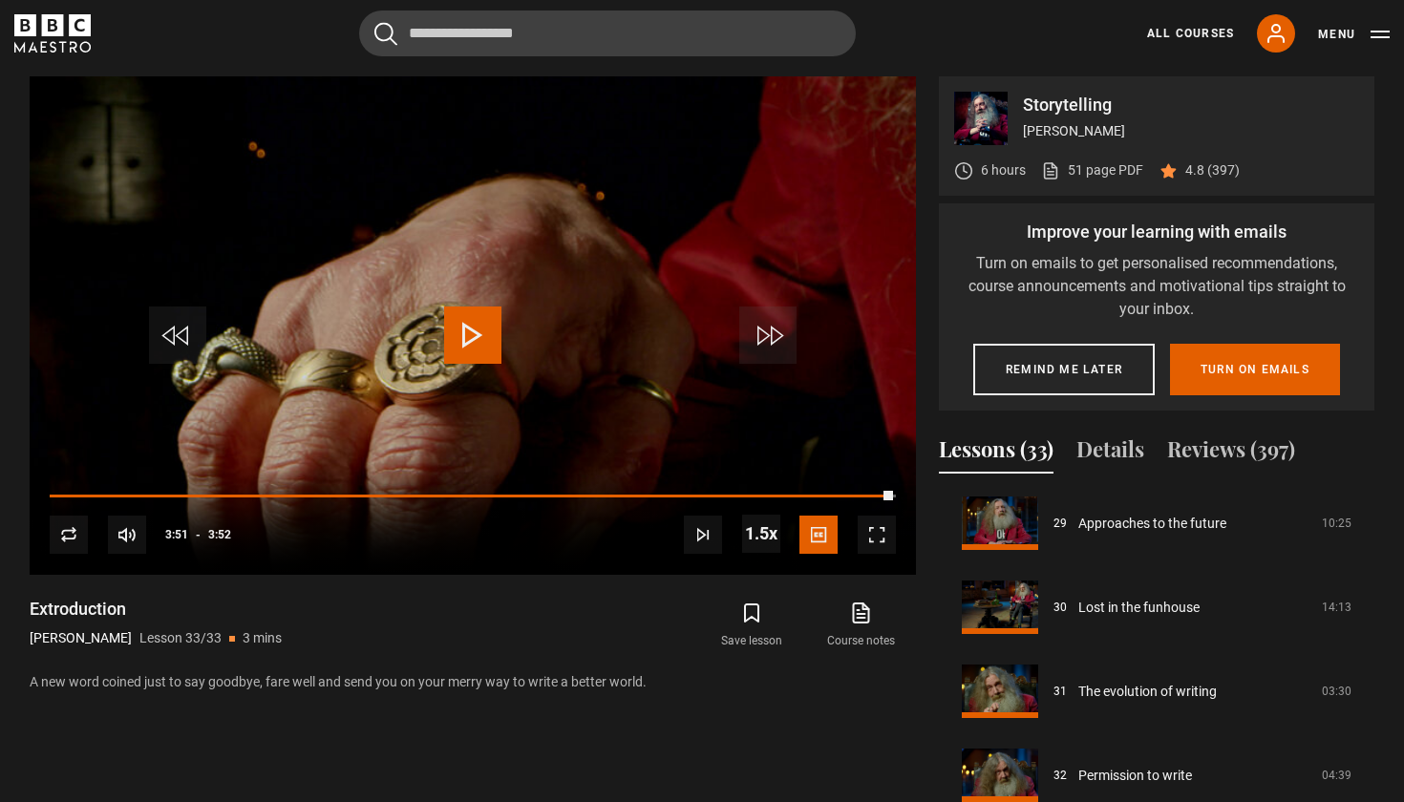
click at [60, 30] on icon "BBC Maestro" at bounding box center [53, 25] width 22 height 22
click at [1190, 32] on link "All Courses" at bounding box center [1190, 33] width 87 height 17
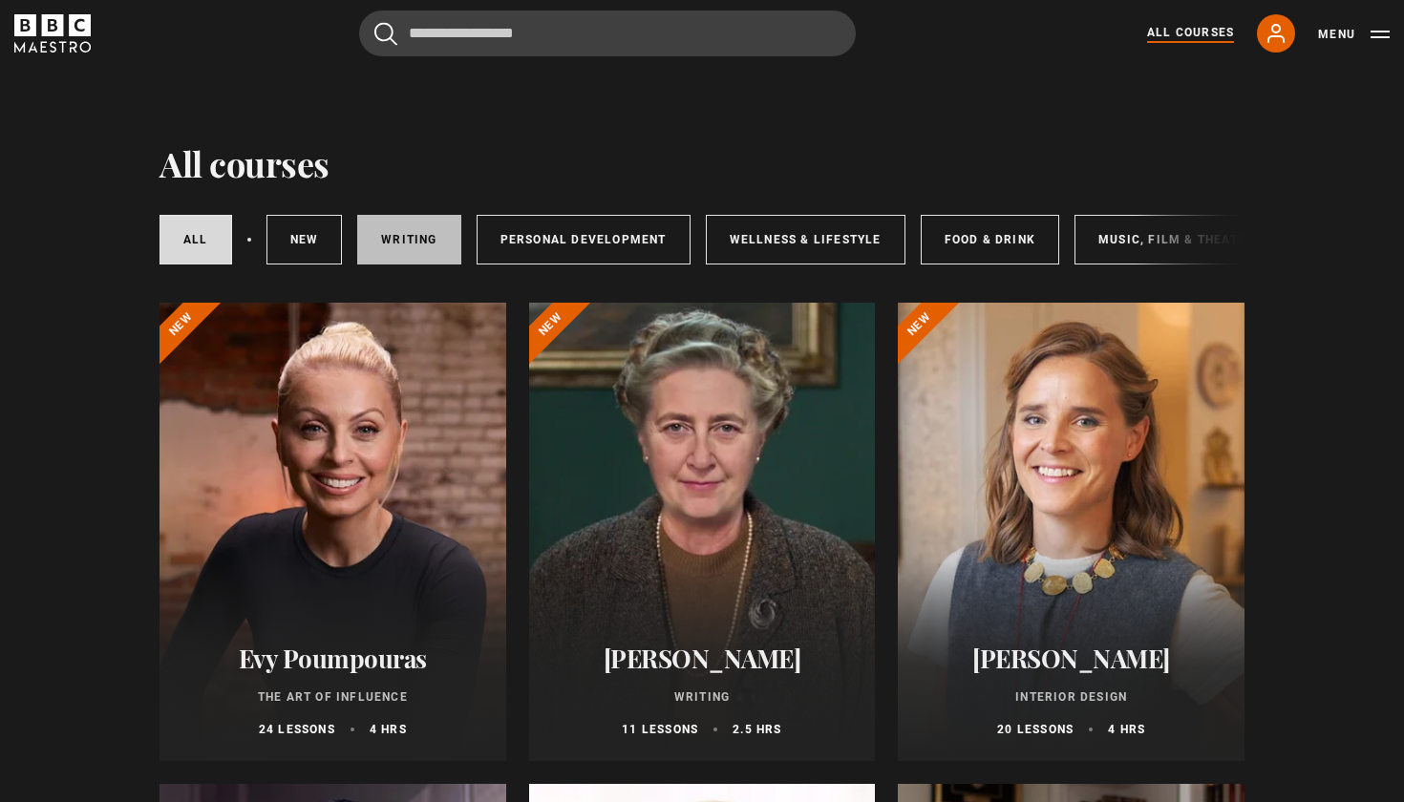
click at [412, 258] on link "Writing" at bounding box center [408, 240] width 103 height 50
